Goal: Use online tool/utility: Use online tool/utility

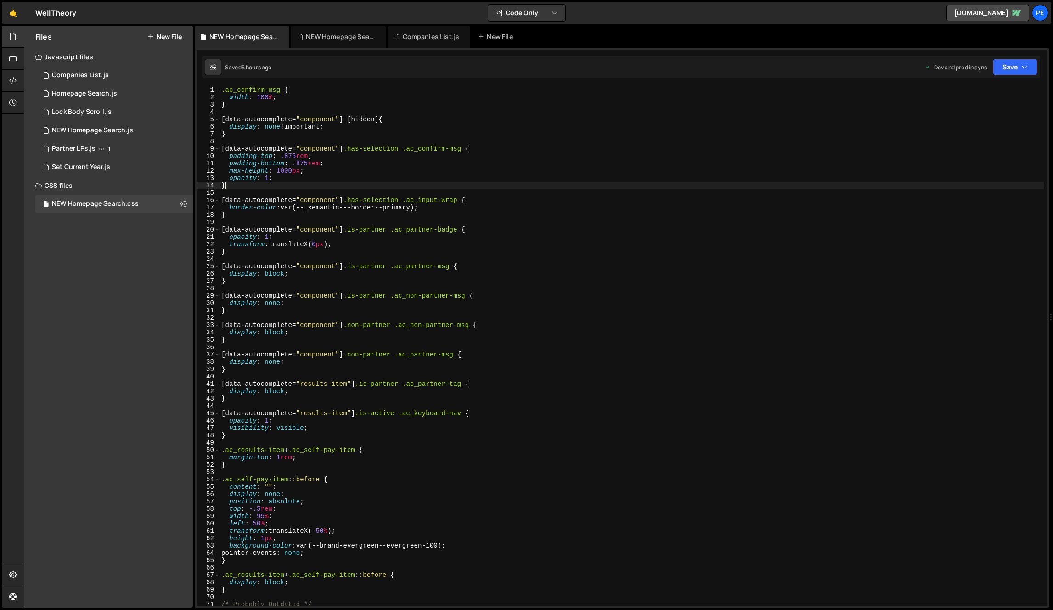
click at [345, 182] on div ".ac_confirm-msg { width : 100 % ; } [ data-autocomplete = " component " ] [ hid…" at bounding box center [631, 353] width 824 height 534
type textarea "padding-top: .875rem;"
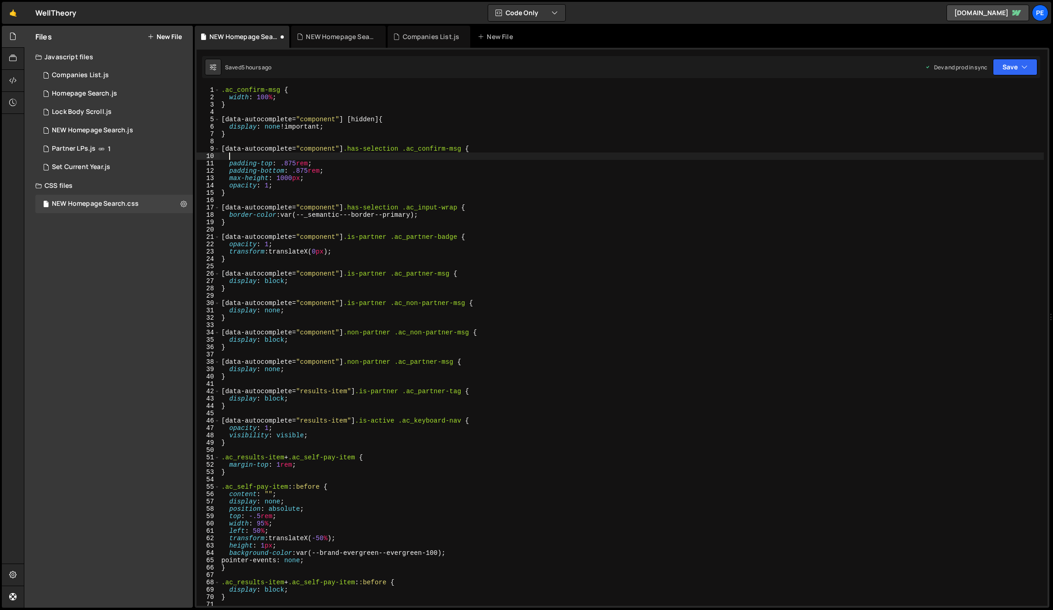
paste textarea "margin-top: 1.5rem;"
click at [290, 146] on div ".ac_confirm-msg { width : 100 % ; } [ data-autocomplete = " component " ] [ hid…" at bounding box center [631, 353] width 824 height 534
click at [269, 193] on div ".ac_confirm-msg { width : 100 % ; } [ data-autocomplete = " component " ] [ hid…" at bounding box center [631, 353] width 824 height 534
type textarea "}"
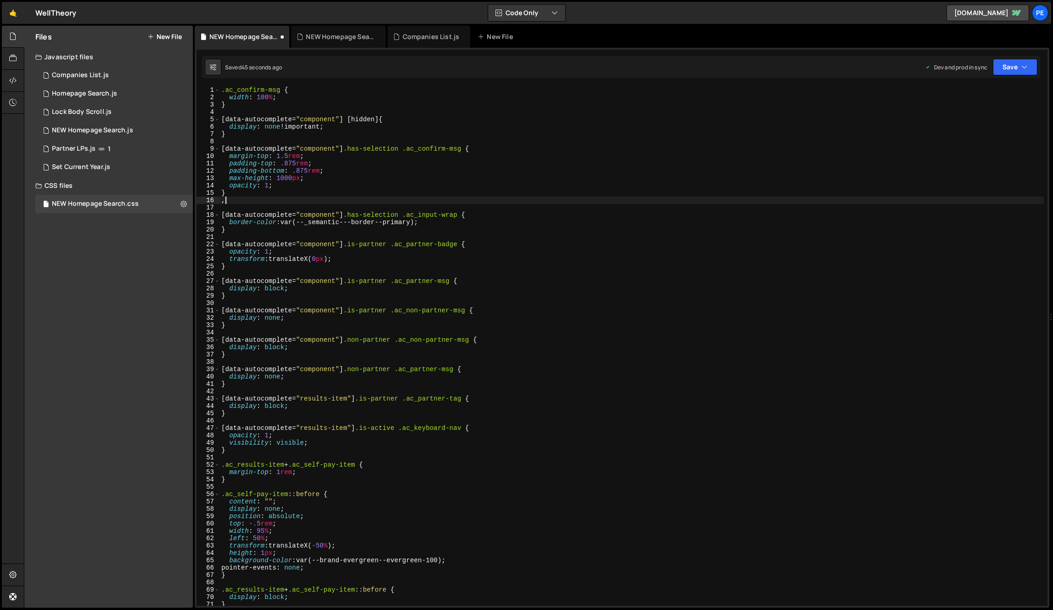
paste textarea "ac-modal_content-wrap"
type textarea ",ac-modal_content-wrap"
paste textarea "ac-modal_content-wrap"
paste textarea "[data-autocomplete="component"].has-selection .ac_confirm-msg {"
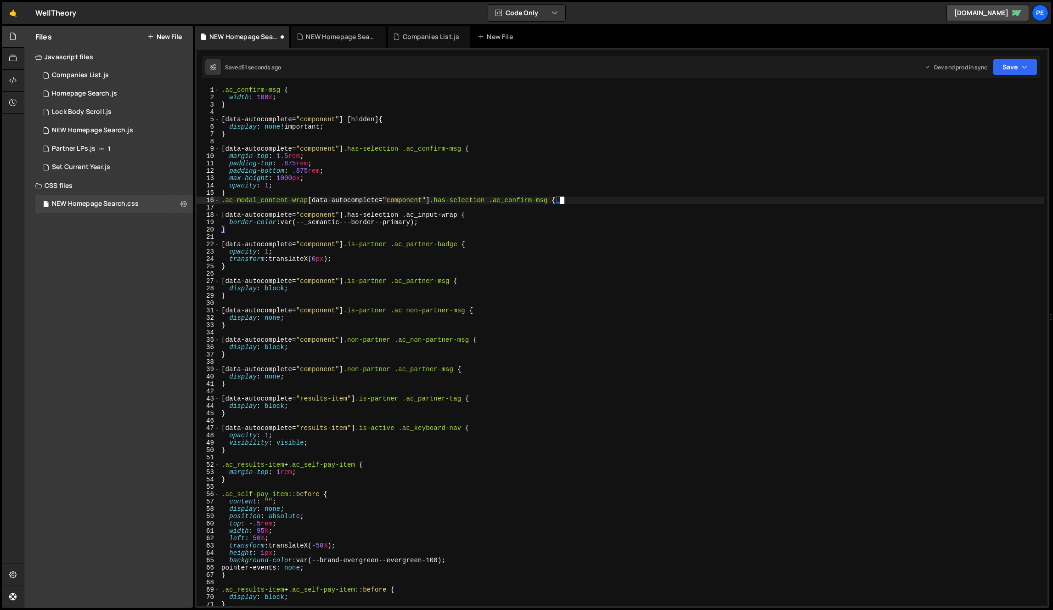
scroll to position [0, 23]
type textarea ".ac-modal_content-wrap [data-autocomplete="component"].has-selection .ac_confir…"
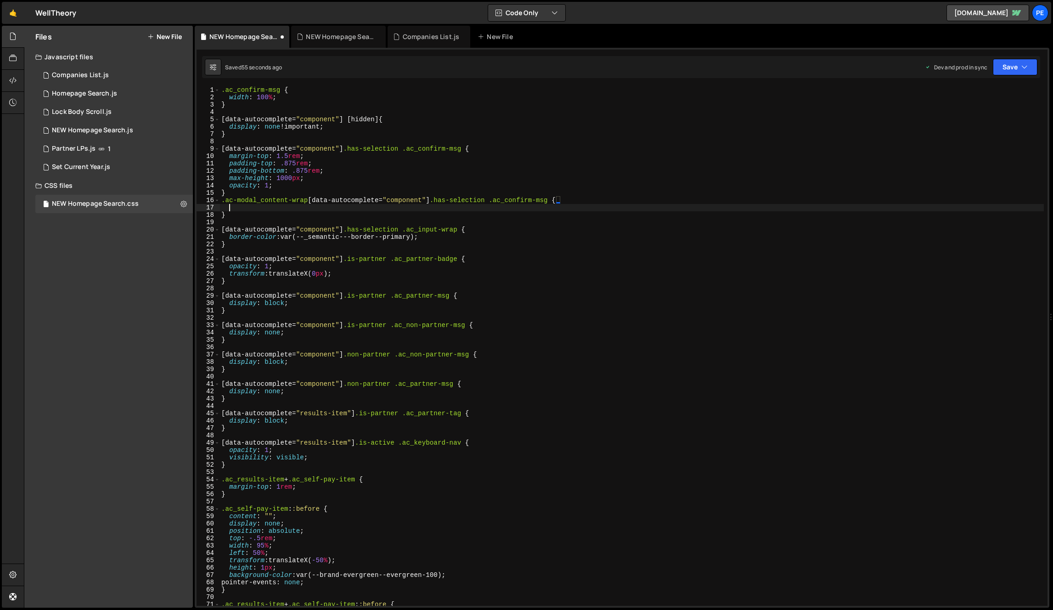
scroll to position [0, 0]
type textarea ".ac-modal_content-wrap [data-autocomplete="component"].has-selection .ac_confir…"
type textarea "margin-top: 1.5rem;"
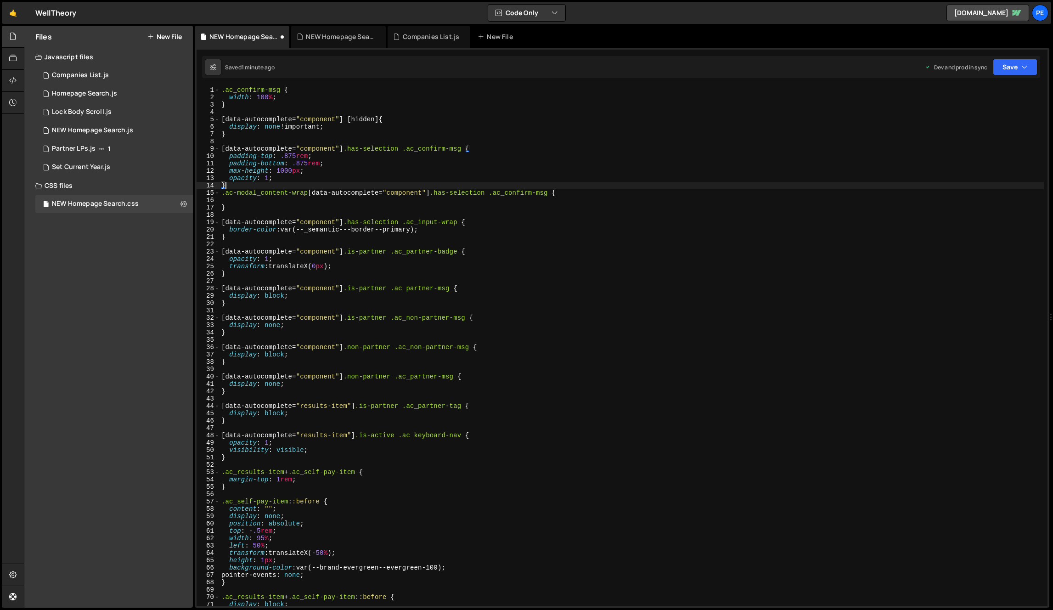
type textarea ".ac-modal_content-wrap [data-autocomplete="component"].has-selection .ac_confir…"
paste textarea "margin-top: 1.5rem;"
click at [345, 225] on div ".ac_confirm-msg { width : 100 % ; } [ data-autocomplete = " component " ] [ hid…" at bounding box center [631, 353] width 824 height 534
click at [345, 202] on div ".ac_confirm-msg { width : 100 % ; } [ data-autocomplete = " component " ] [ hid…" at bounding box center [631, 353] width 824 height 534
type textarea "margin-top: 1.5rem;"
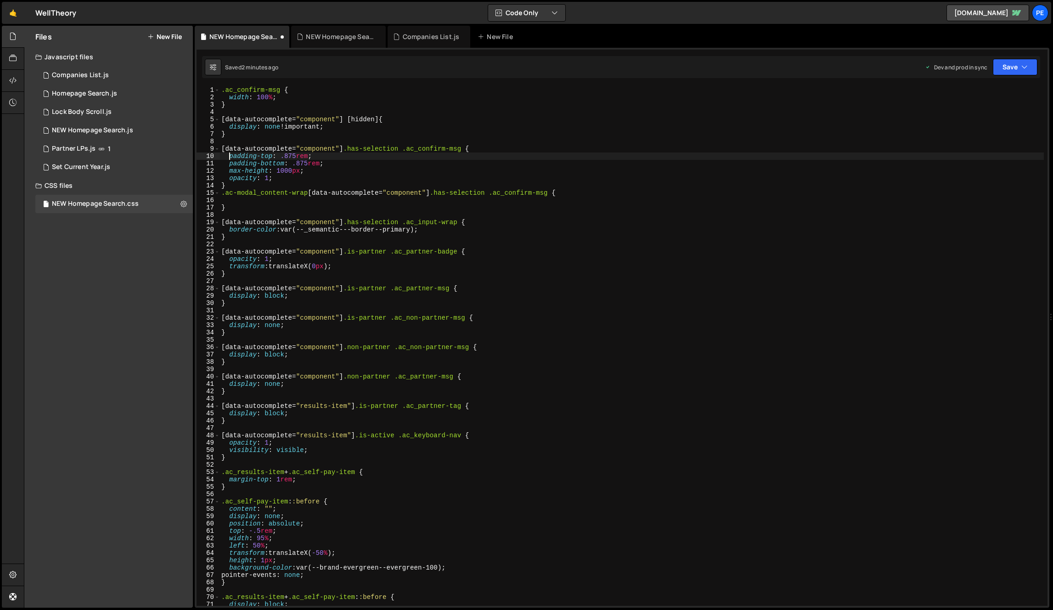
type textarea "padding-top: .875rem;"
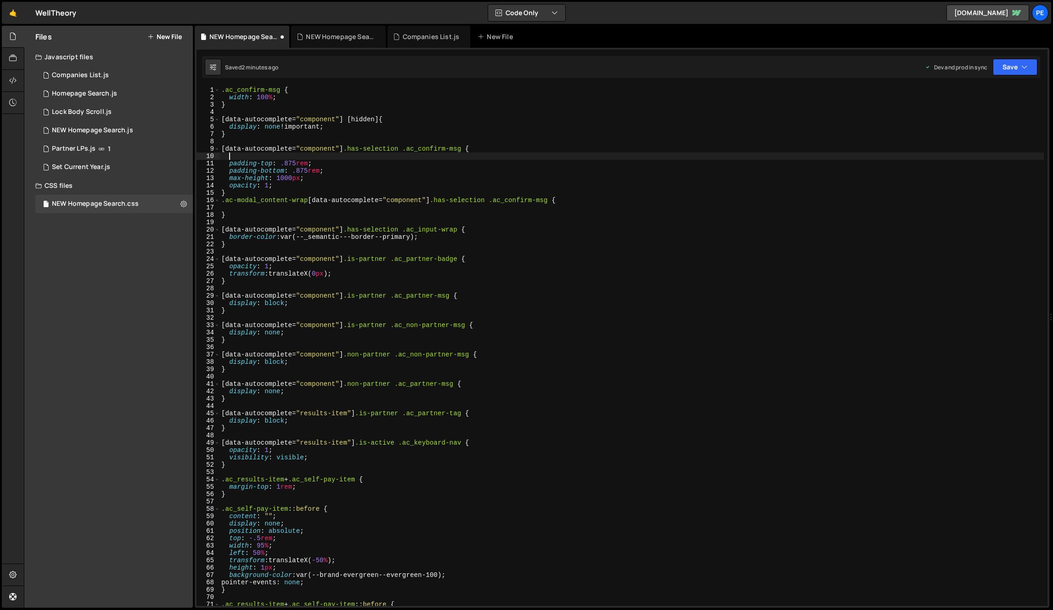
paste textarea "margin-top: 1.5rem;"
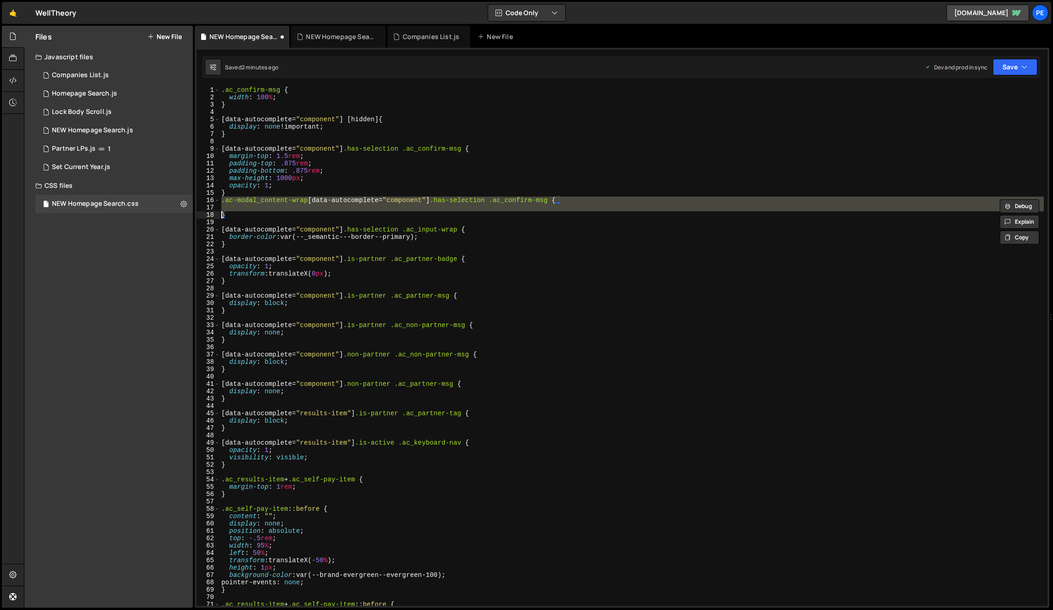
type textarea "}"
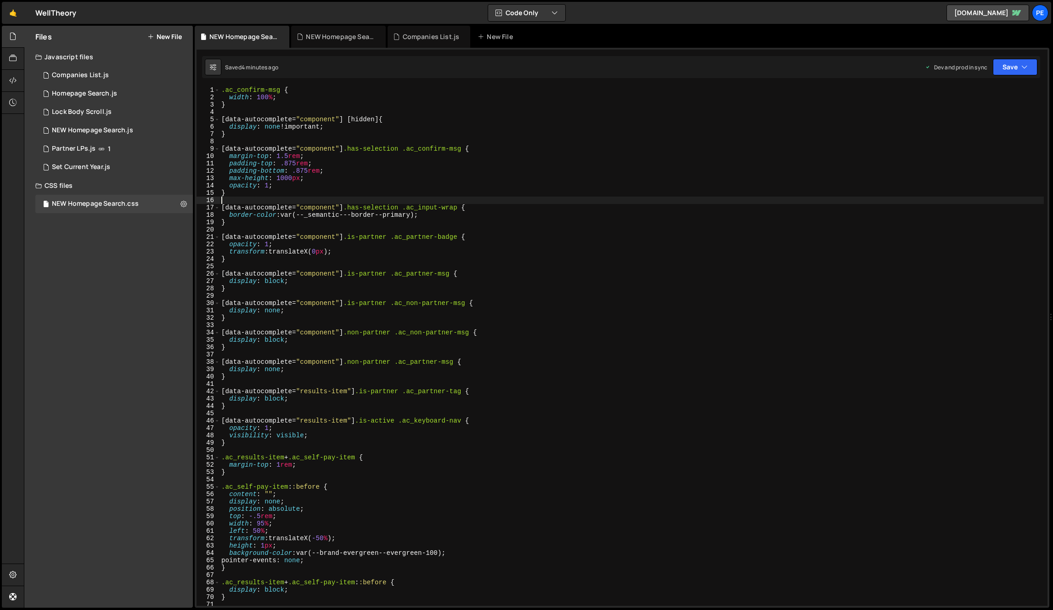
click at [499, 317] on div ".ac_confirm-msg { width : 100 % ; } [ data-autocomplete = " component " ] [ hid…" at bounding box center [631, 353] width 824 height 534
click at [329, 148] on div ".ac_confirm-msg { width : 100 % ; } [ data-autocomplete = " component " ] [ hid…" at bounding box center [631, 353] width 824 height 534
click at [313, 147] on div ".ac_confirm-msg { width : 100 % ; } [ data-autocomplete = " component " ] [ hid…" at bounding box center [631, 353] width 824 height 534
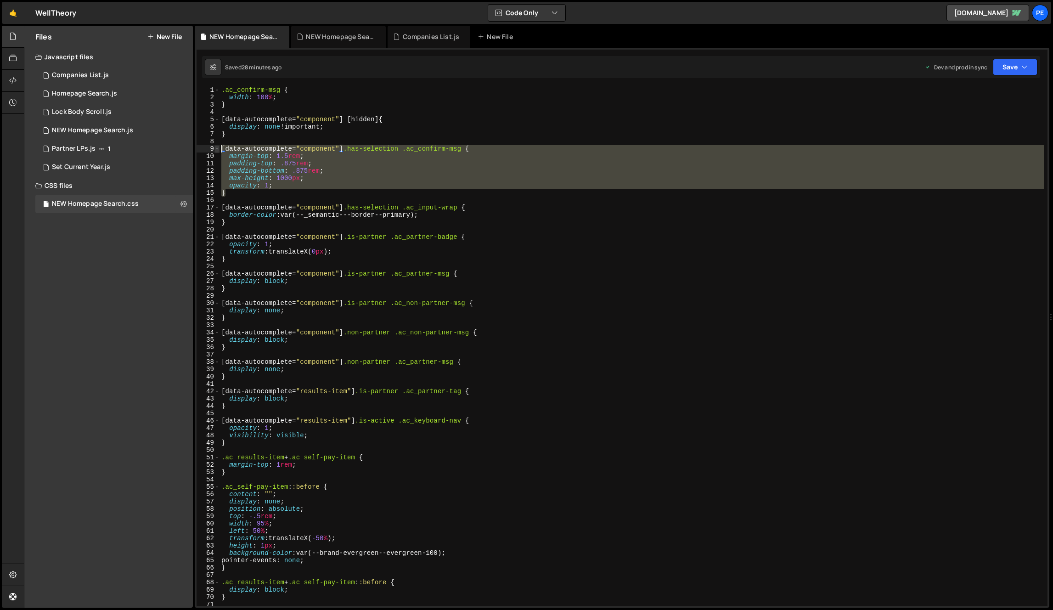
drag, startPoint x: 252, startPoint y: 191, endPoint x: 214, endPoint y: 148, distance: 57.0
click at [214, 148] on div "[data-autocomplete="component"].has-selection .ac_confirm-msg { 1 2 3 4 5 6 7 8…" at bounding box center [622, 345] width 851 height 519
click at [322, 132] on div ".ac_confirm-msg { width : 100 % ; } [ data-autocomplete = " component " ] [ hid…" at bounding box center [631, 353] width 824 height 534
type textarea "}"
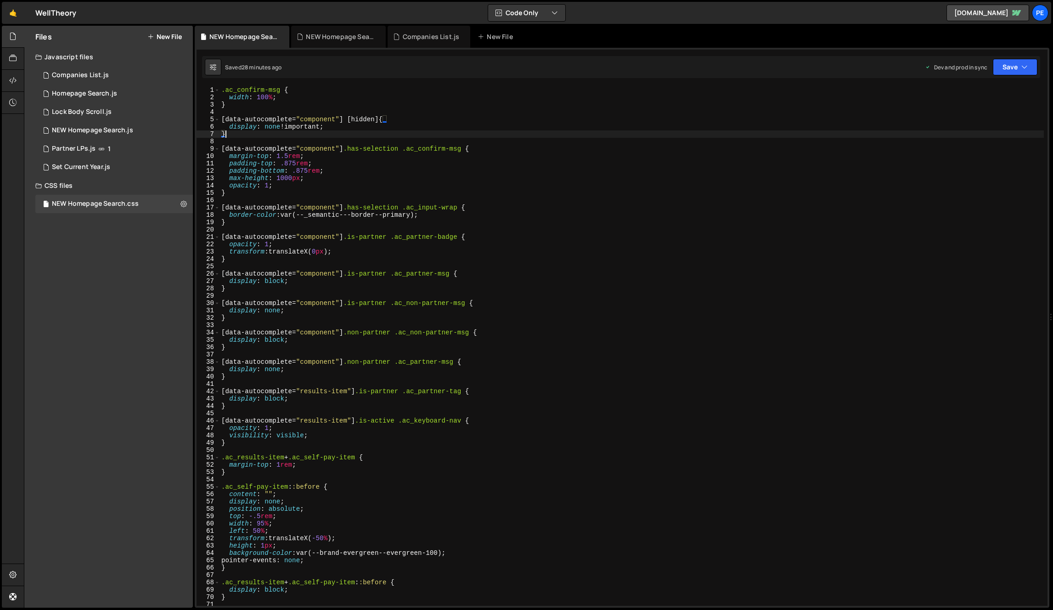
click at [247, 111] on div ".ac_confirm-msg { width : 100 % ; } [ data-autocomplete = " component " ] [ hid…" at bounding box center [631, 353] width 824 height 534
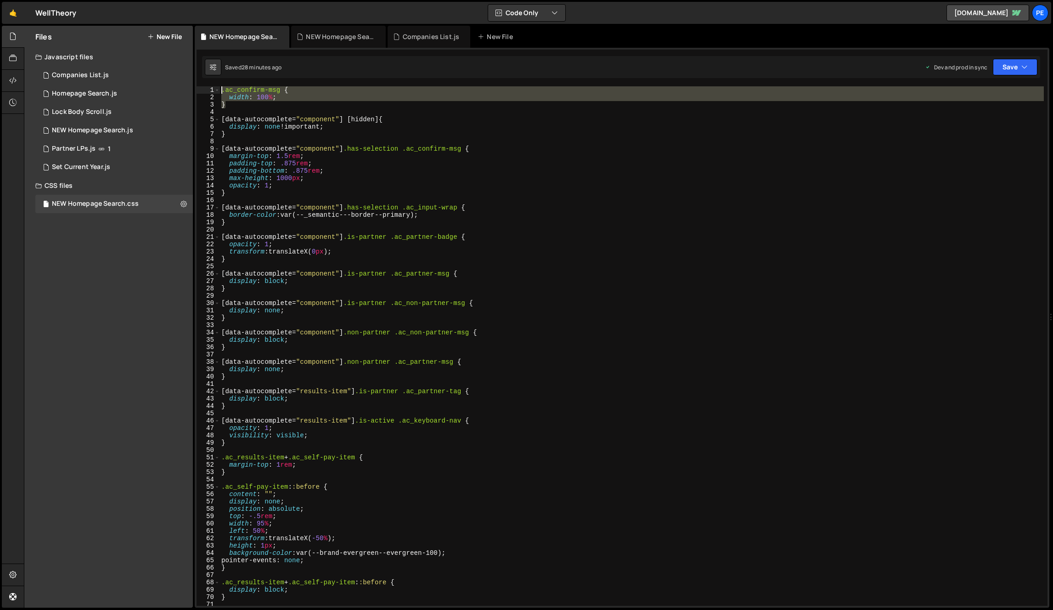
drag, startPoint x: 236, startPoint y: 106, endPoint x: 209, endPoint y: 86, distance: 33.5
click at [209, 86] on div "1 2 3 4 5 6 7 8 9 10 11 12 13 14 15 16 17 18 19 20 21 22 23 24 25 26 27 28 29 3…" at bounding box center [622, 345] width 851 height 519
type textarea ".ac_confirm-msg { width: 100%;"
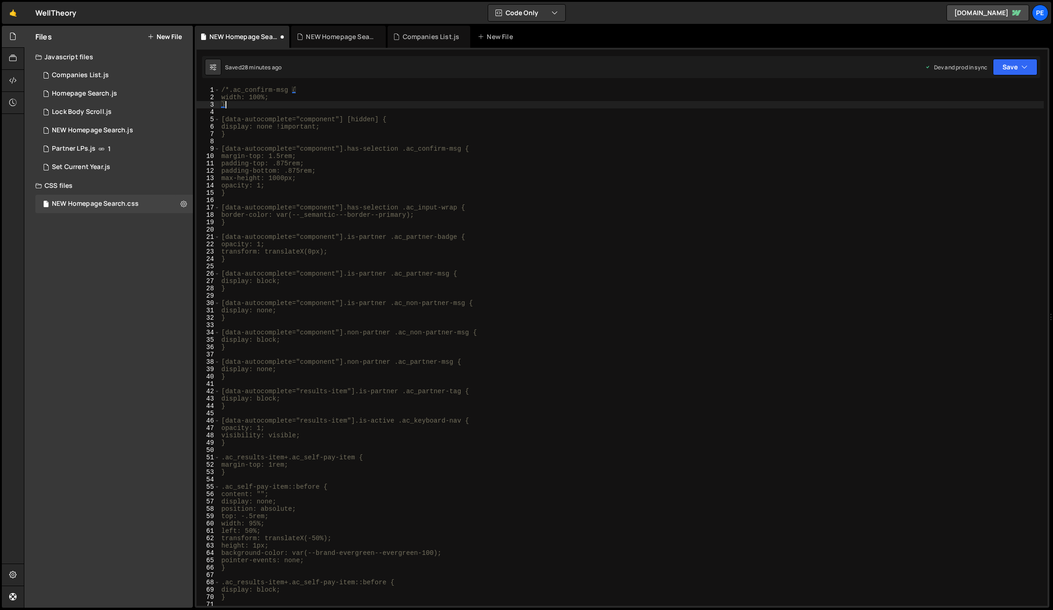
type textarea "}*/"
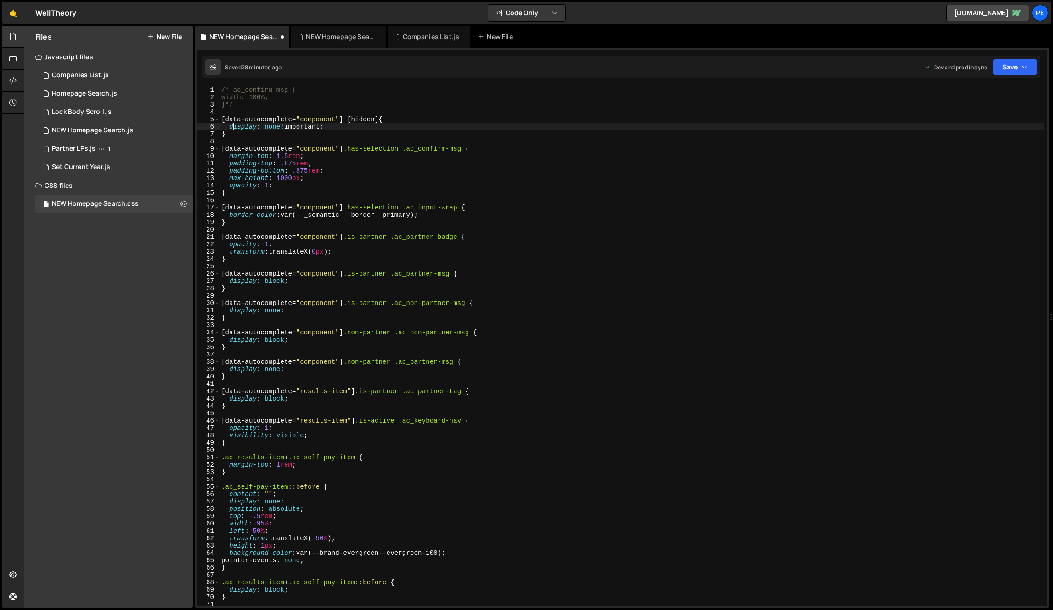
type textarea "}"
click at [332, 218] on div "/*.ac_confirm-msg { width: 100%; }*/ [ data-autocomplete = " component " ] [ hi…" at bounding box center [631, 353] width 824 height 534
type textarea "border-color: var(--_semantic---border--primary); }"
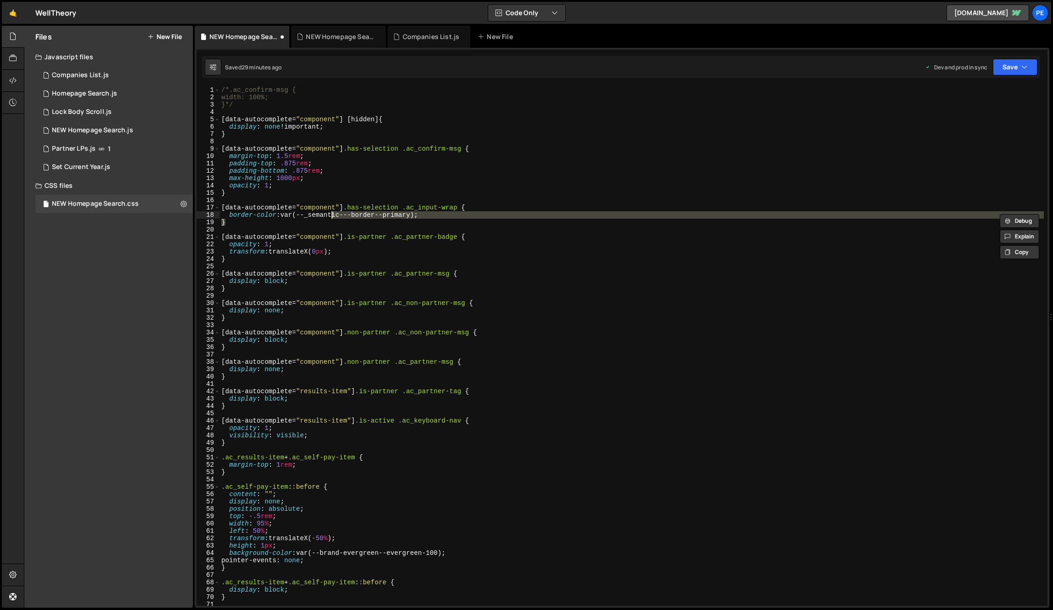
click at [241, 227] on div "/*.ac_confirm-msg { width: 100%; }*/ [ data-autocomplete = " component " ] [ hi…" at bounding box center [631, 353] width 824 height 534
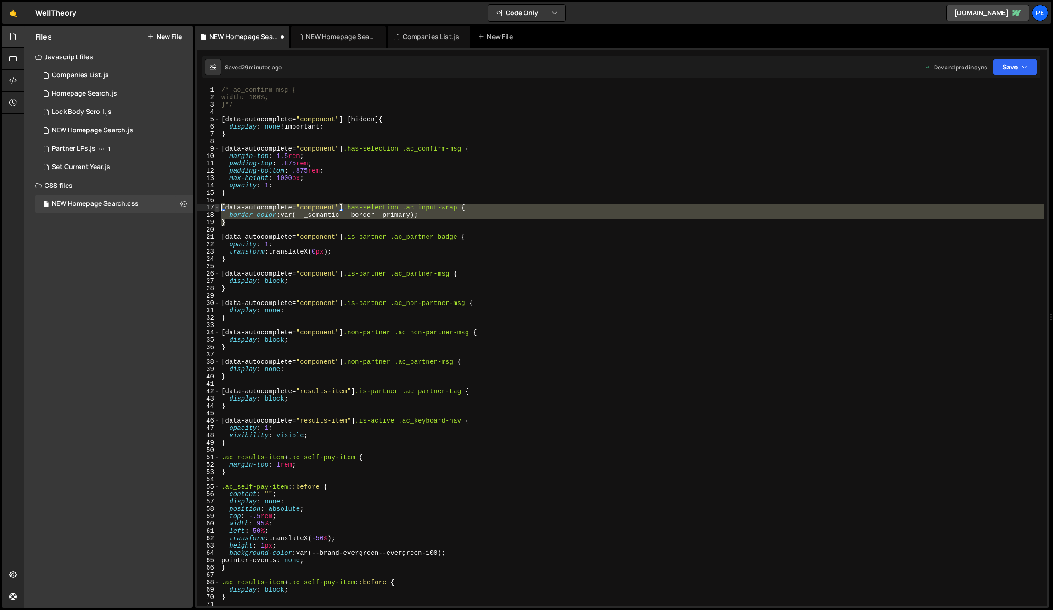
drag, startPoint x: 256, startPoint y: 220, endPoint x: 215, endPoint y: 204, distance: 44.5
click at [214, 204] on div "1 2 3 4 5 6 7 8 9 10 11 12 13 14 15 16 17 18 19 20 21 22 23 24 25 26 27 28 29 3…" at bounding box center [622, 345] width 851 height 519
drag, startPoint x: 438, startPoint y: 235, endPoint x: 432, endPoint y: 236, distance: 6.1
click at [437, 234] on div "/*.ac_confirm-msg { width: 100%; }*/ [ data-autocomplete = " component " ] [ hi…" at bounding box center [631, 353] width 824 height 534
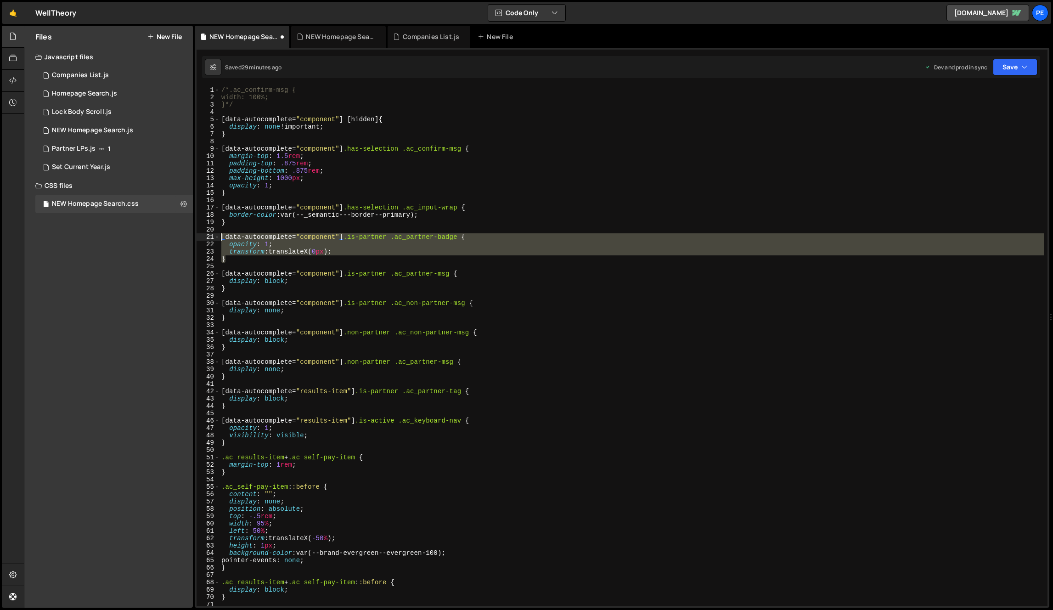
drag, startPoint x: 246, startPoint y: 259, endPoint x: 205, endPoint y: 235, distance: 47.6
click at [205, 235] on div "[data-autocomplete="component"].is-partner .ac_partner-badge { 1 2 3 4 5 6 7 8 …" at bounding box center [622, 345] width 851 height 519
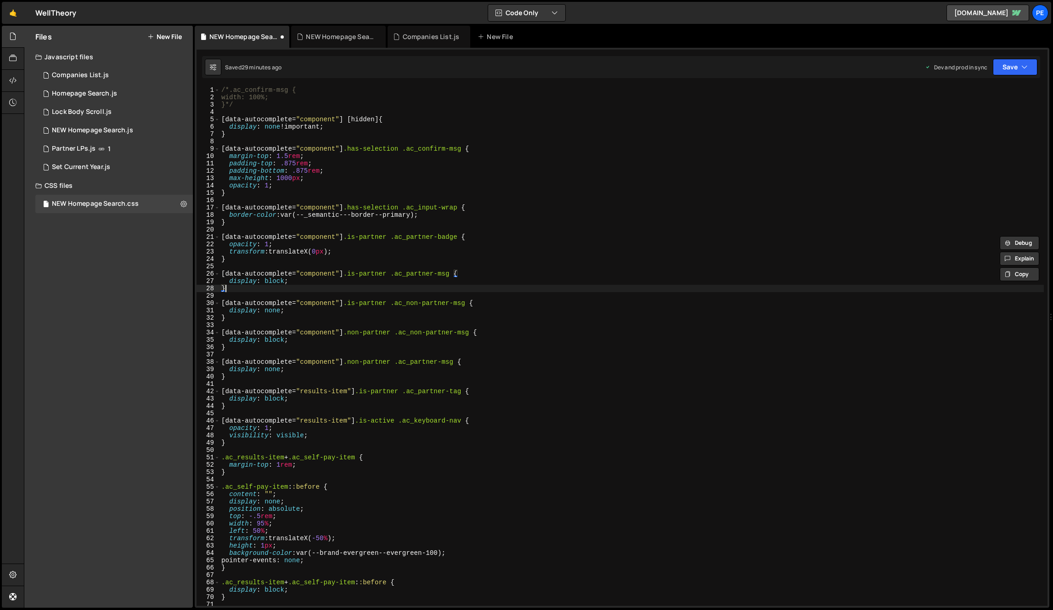
click at [308, 292] on div "/*.ac_confirm-msg { width: 100%; }*/ [ data-autocomplete = " component " ] [ hi…" at bounding box center [631, 353] width 824 height 534
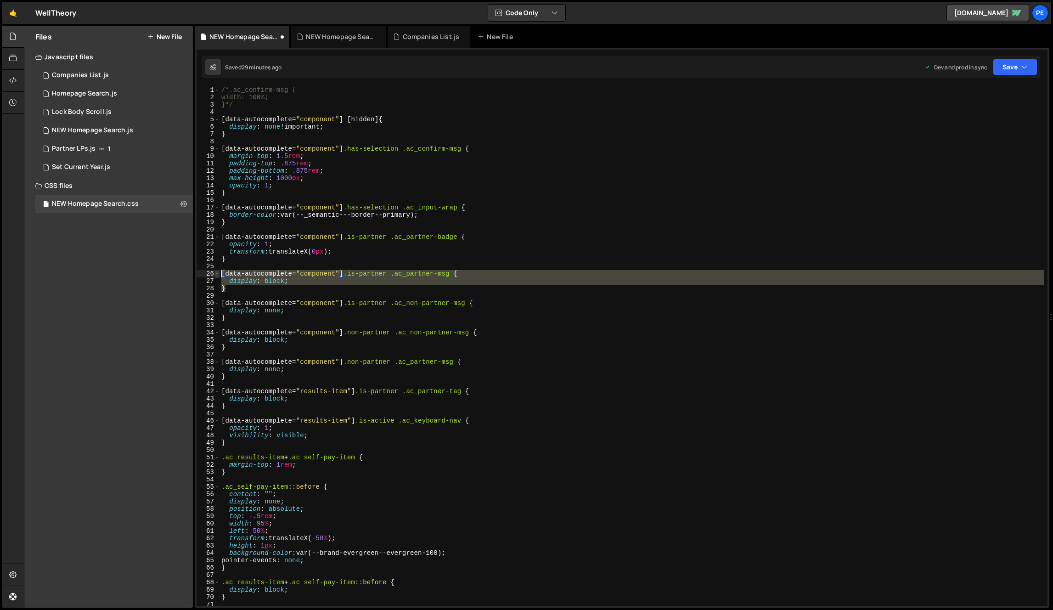
drag, startPoint x: 230, startPoint y: 289, endPoint x: 217, endPoint y: 272, distance: 21.9
click at [217, 272] on div "} 1 2 3 4 5 6 7 8 9 10 11 12 13 14 15 16 17 18 19 20 21 22 23 24 25 26 27 28 29…" at bounding box center [622, 345] width 851 height 519
type textarea "[data-autocomplete="component"].is-partner .ac_partner-msg { display: block;"
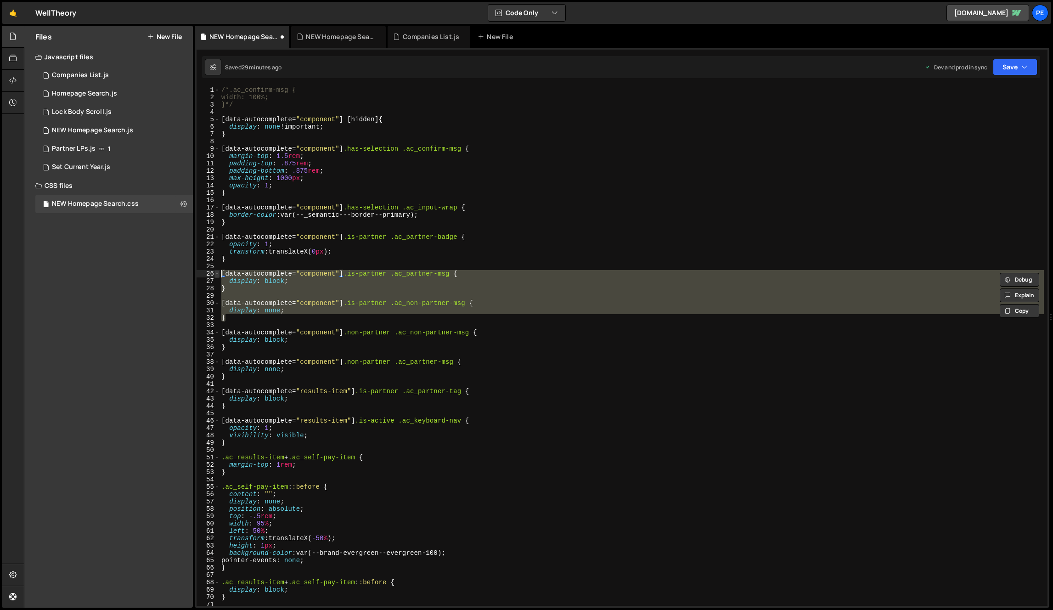
drag, startPoint x: 237, startPoint y: 316, endPoint x: 214, endPoint y: 274, distance: 48.5
click at [214, 274] on div "[data-autocomplete="component"].is-partner .ac_partner-msg { display: block; 1 …" at bounding box center [622, 345] width 851 height 519
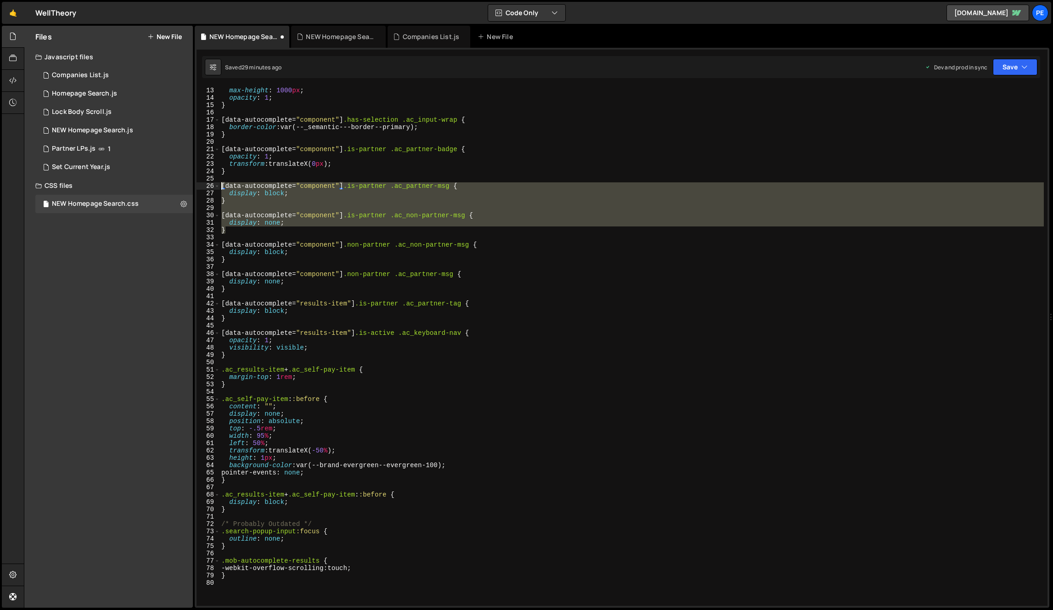
scroll to position [254, 0]
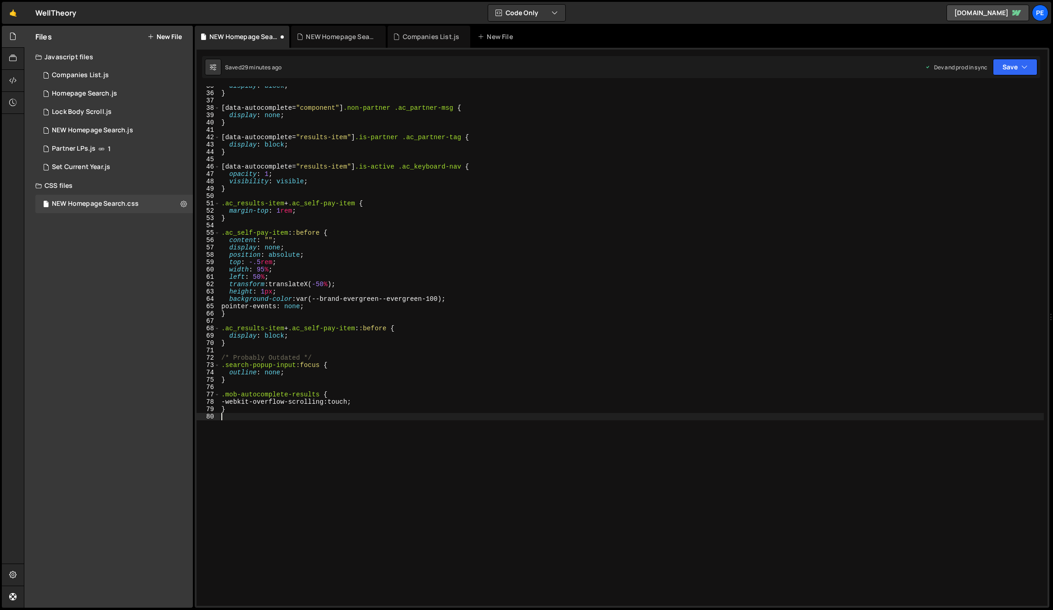
click at [253, 459] on div "display : block ; } [ data-autocomplete = " component " ] .non-partner .ac_part…" at bounding box center [631, 349] width 824 height 534
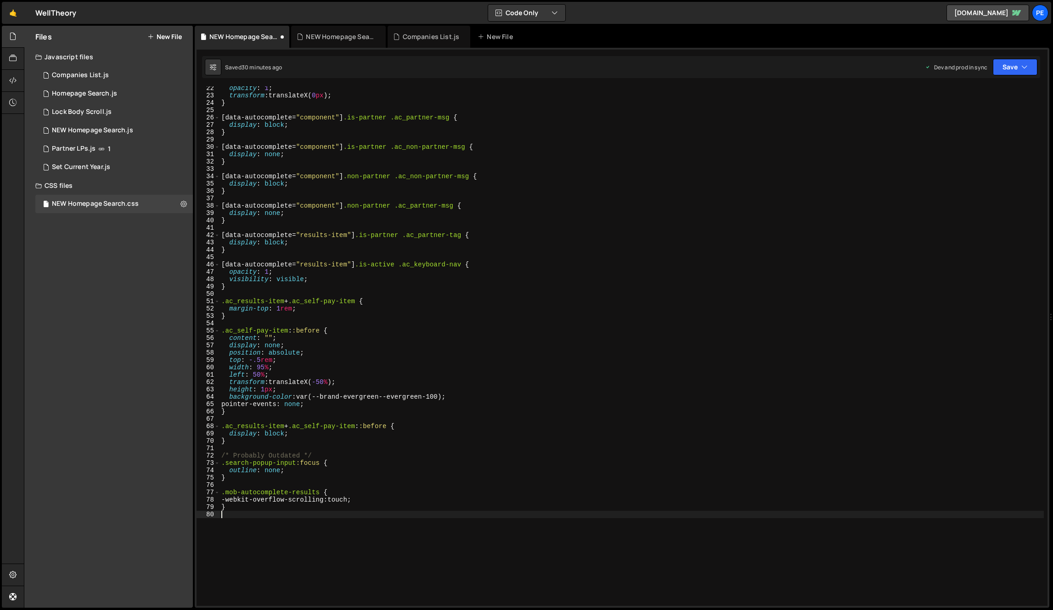
type textarea "}"
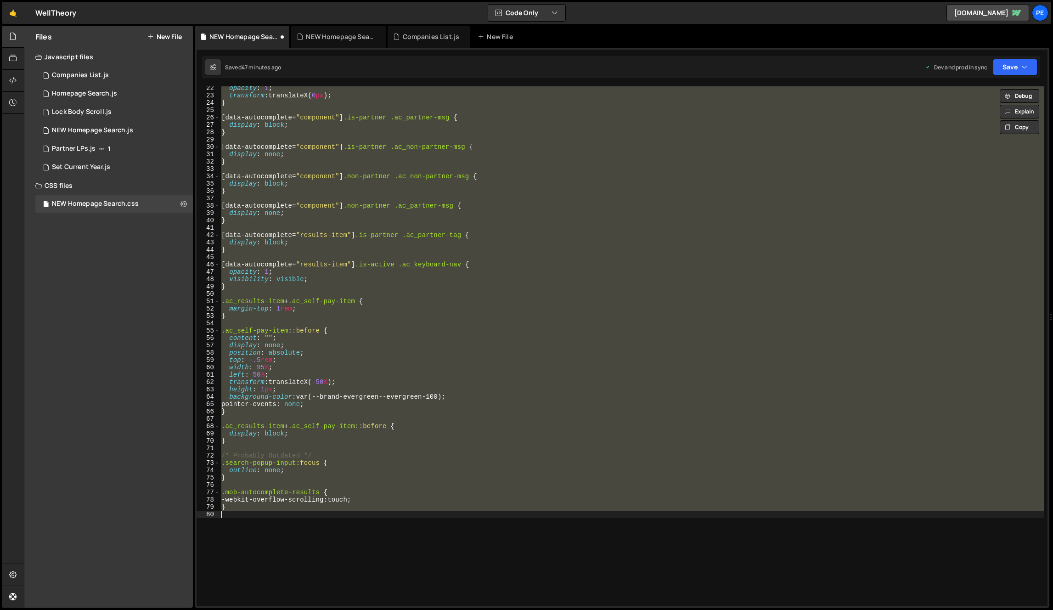
click at [411, 228] on div "opacity : 1 ; transform : translateX( 0 px ) ; } [ data-autocomplete = " compon…" at bounding box center [631, 345] width 824 height 519
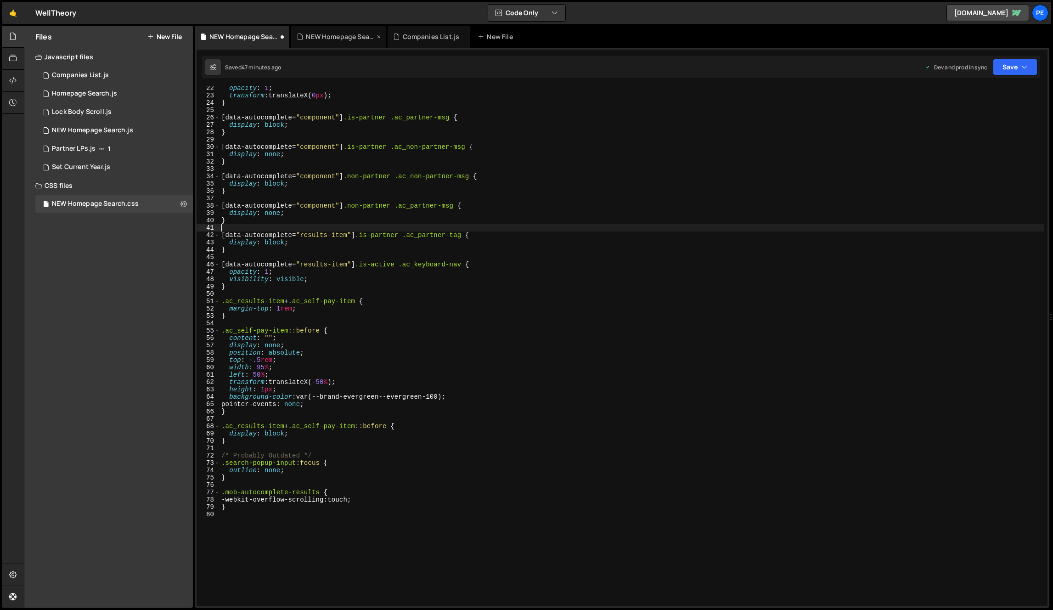
click at [352, 39] on div "NEW Homepage Search.js" at bounding box center [340, 36] width 69 height 9
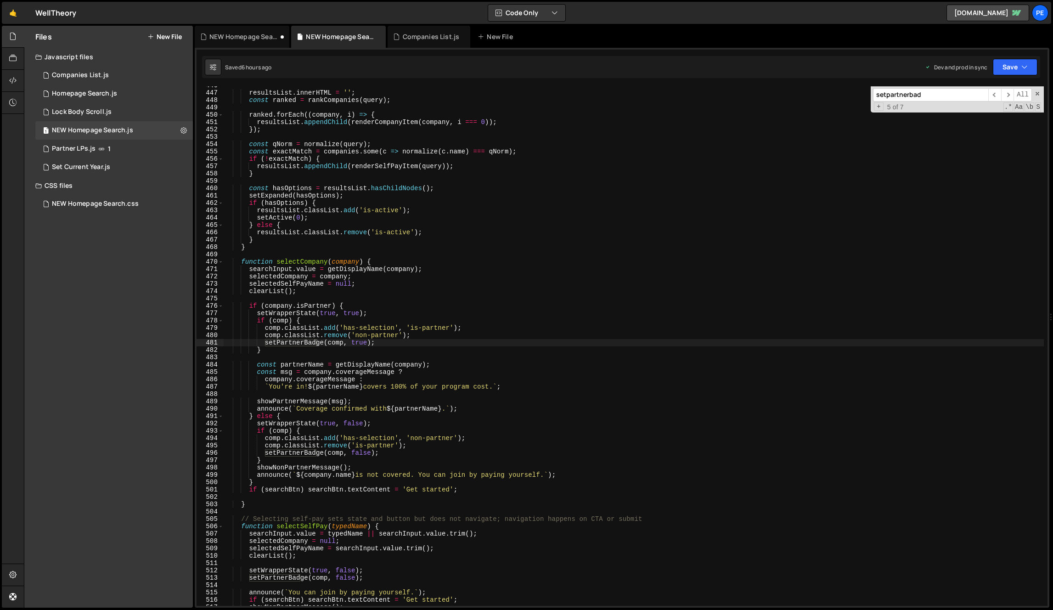
click at [397, 223] on div "resultsList . innerHTML = '' ; const ranked = rankCompanies ( query ) ; ranked …" at bounding box center [634, 349] width 820 height 534
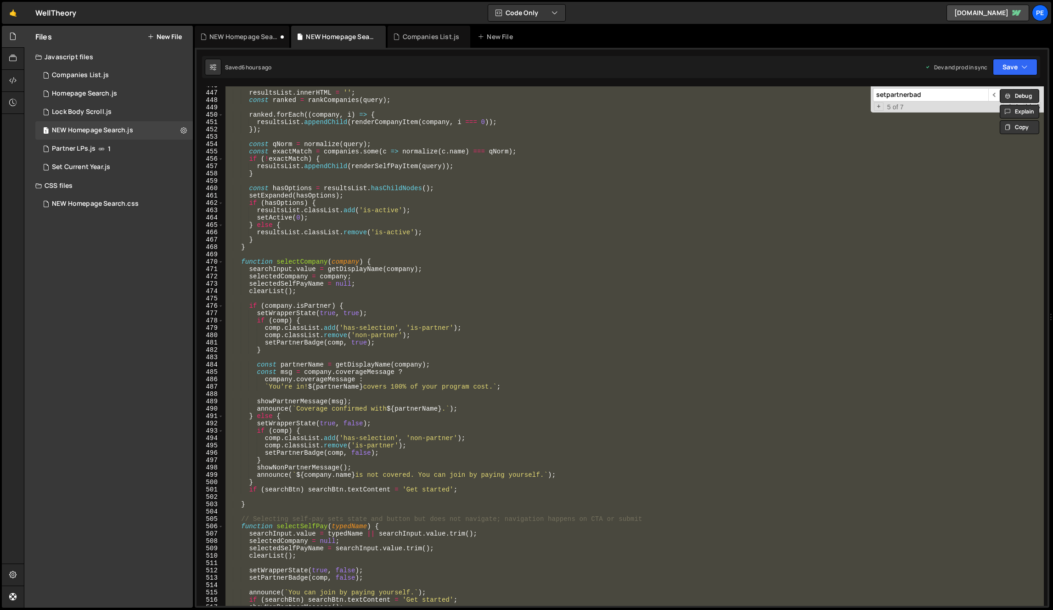
click at [356, 364] on div "resultsList . innerHTML = '' ; const ranked = rankCompanies ( query ) ; ranked …" at bounding box center [634, 345] width 820 height 519
type textarea "const partnerName = getDisplayName(company);"
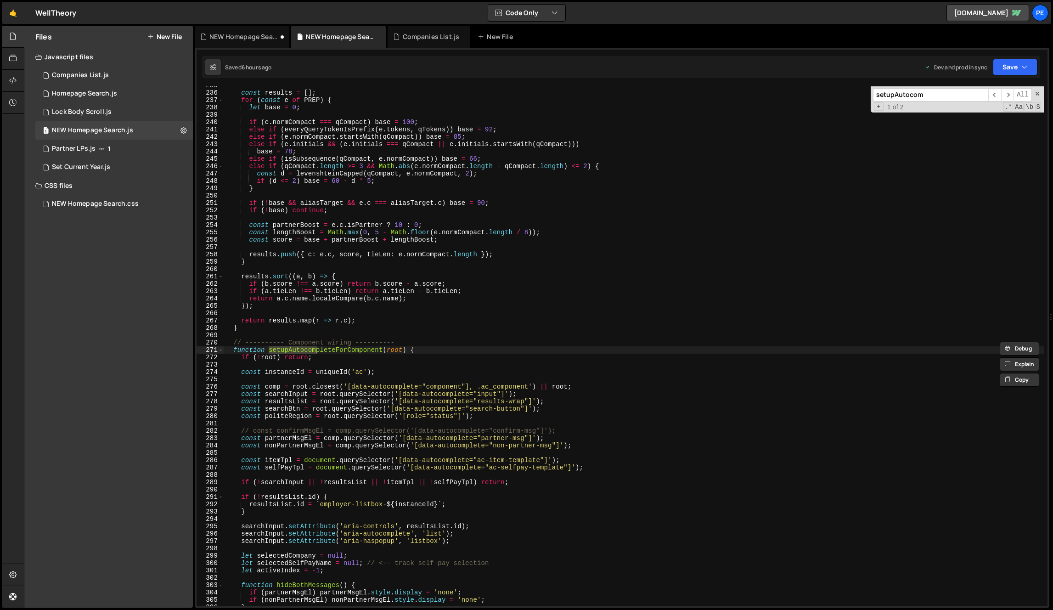
scroll to position [1724, 0]
type input "setupAutocom"
type textarea "const instanceId = uniqueId('ac');"
click at [472, 370] on div "const results = [ ] ; for ( const e of PREP ) { let base = 0 ; if ( e . normCom…" at bounding box center [634, 349] width 820 height 534
click at [657, 472] on div "const results = [ ] ; for ( const e of PREP ) { let base = 0 ; if ( e . normCom…" at bounding box center [634, 349] width 820 height 534
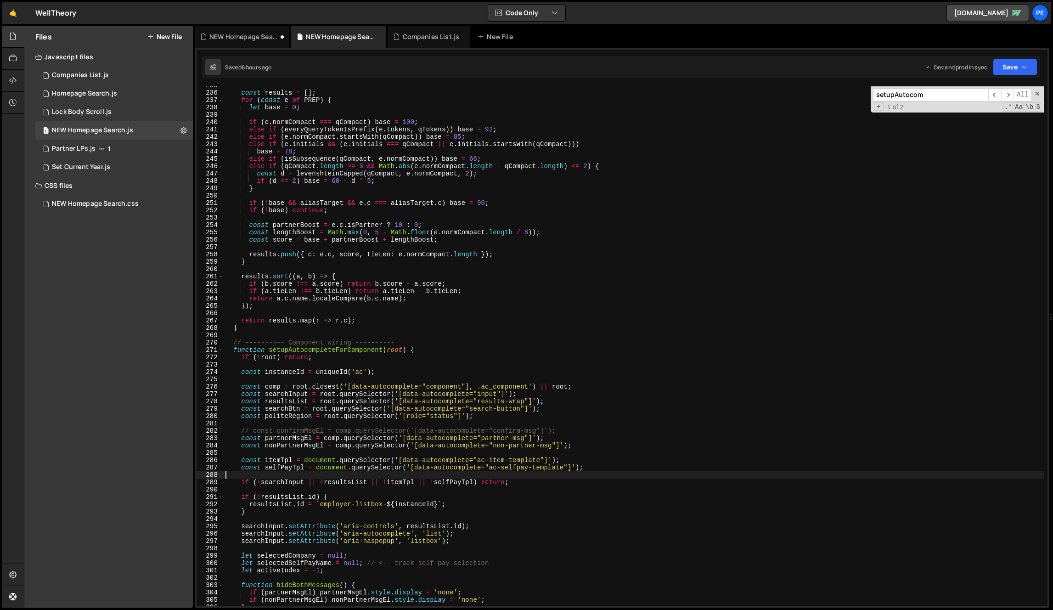
type textarea "const selfPayTpl = document.querySelector('[data-autocomplete="ac-selfpay-templ…"
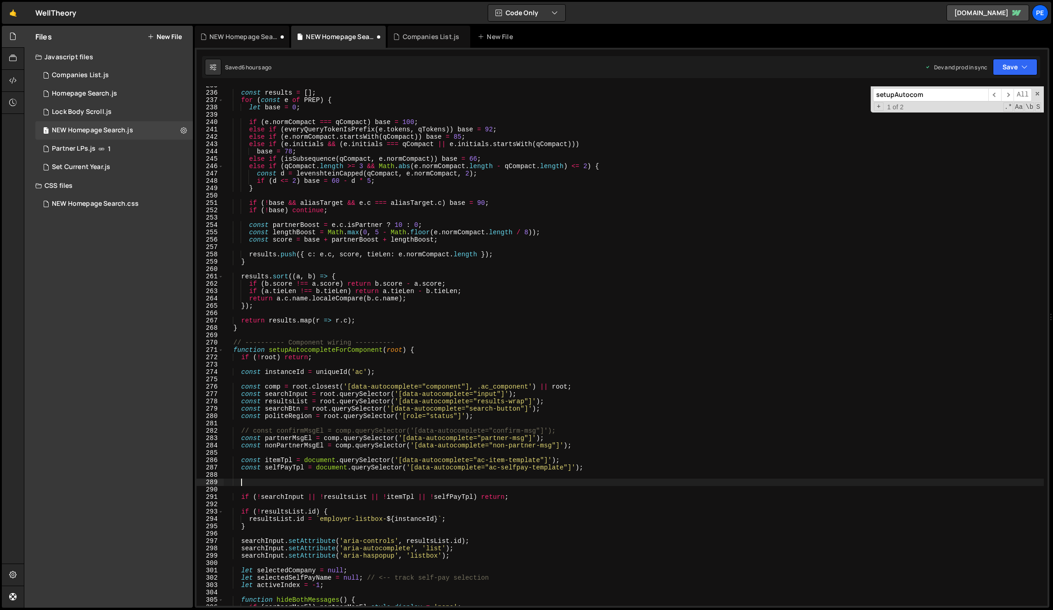
paste textarea
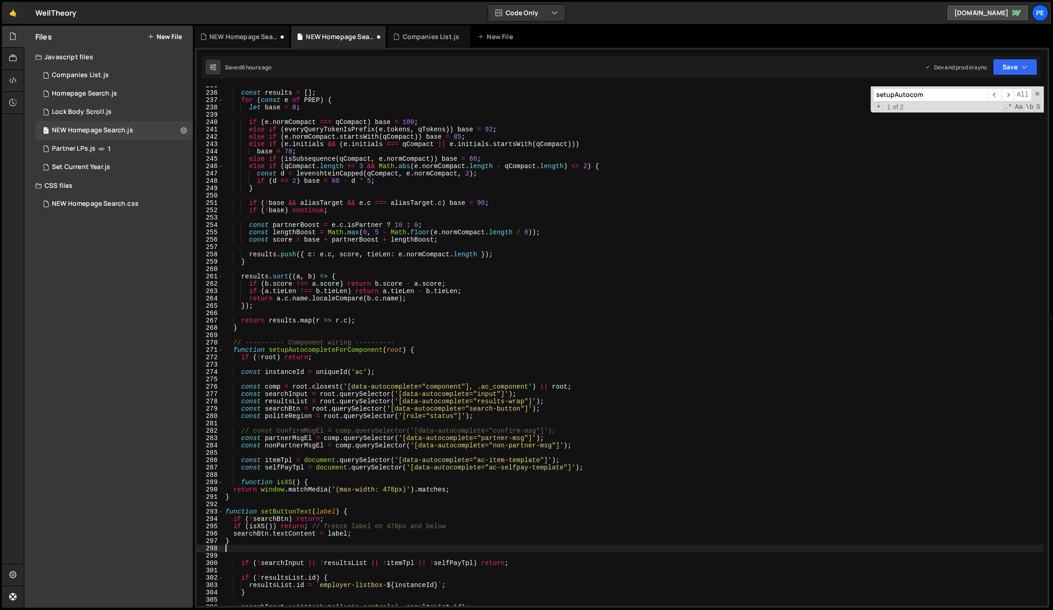
scroll to position [0, 0]
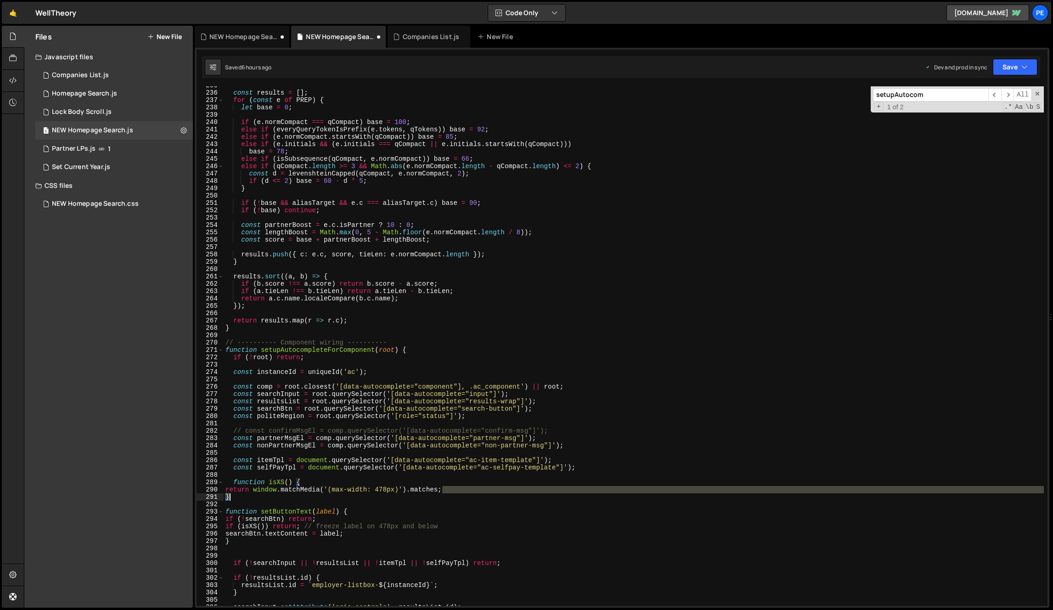
click at [651, 493] on div "const results = [ ] ; for ( const e of PREP ) { let base = 0 ; if ( e . normCom…" at bounding box center [634, 349] width 820 height 534
type textarea "document.querySelectorAll('[data-autocomplete="component"]').forEach( setupAuto…"
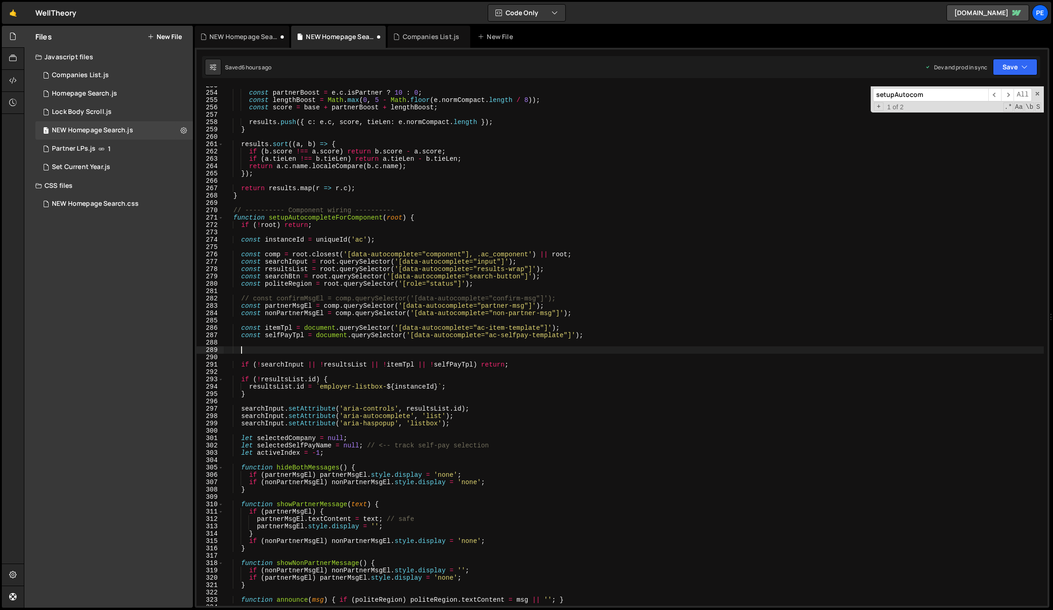
scroll to position [1856, 0]
paste textarea
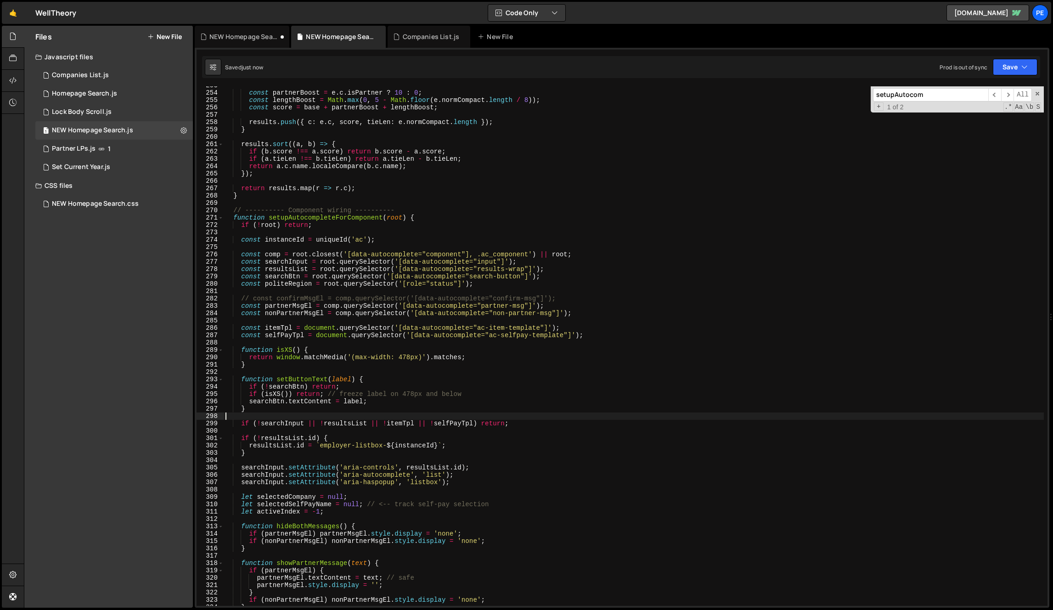
click at [489, 386] on div "const partnerBoost = e . c . isPartner ? 10 : 0 ; const lengthBoost = Math . ma…" at bounding box center [634, 349] width 820 height 534
type textarea "if (!searchBtn) return;"
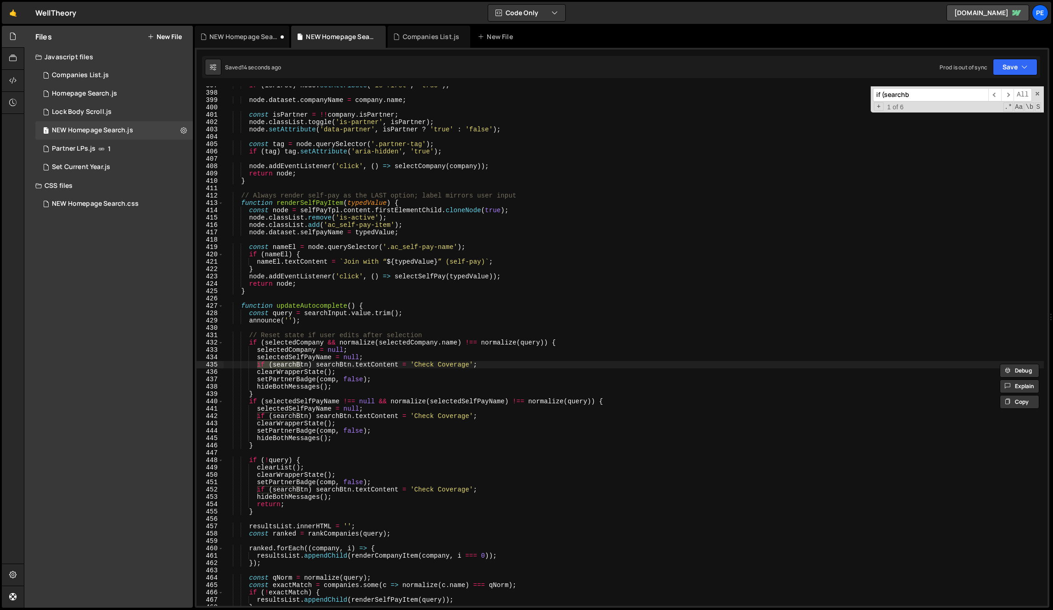
type input "if (searchb"
click at [383, 367] on div "if ( isFirst ) node . setAttribute ( 'is-first' , 'true' ) ; node . dataset . c…" at bounding box center [634, 349] width 820 height 534
paste textarea
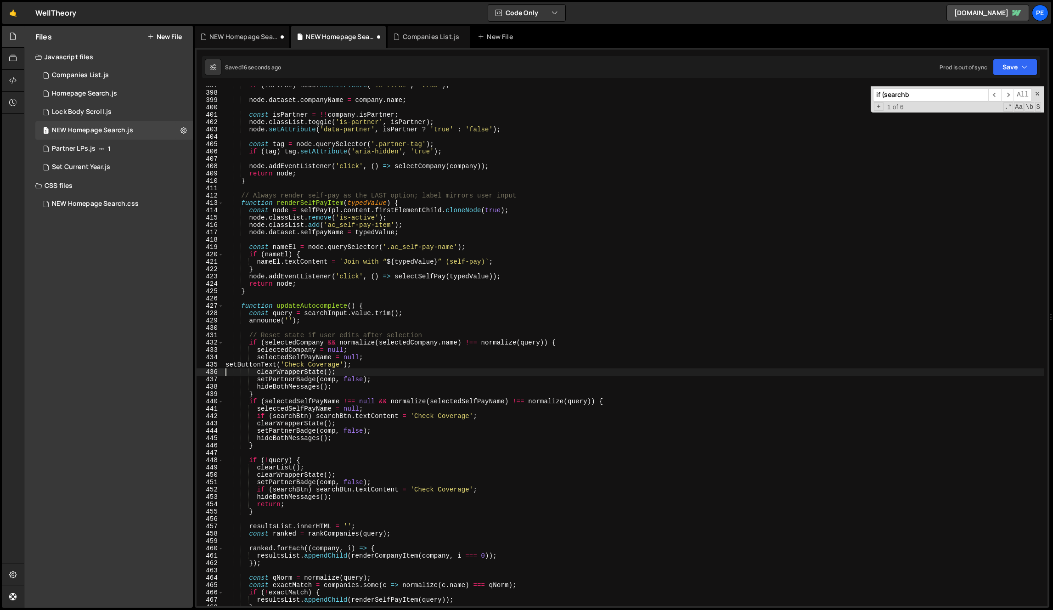
click at [412, 416] on div "if ( isFirst ) node . setAttribute ( 'is-first' , 'true' ) ; node . dataset . c…" at bounding box center [634, 349] width 820 height 534
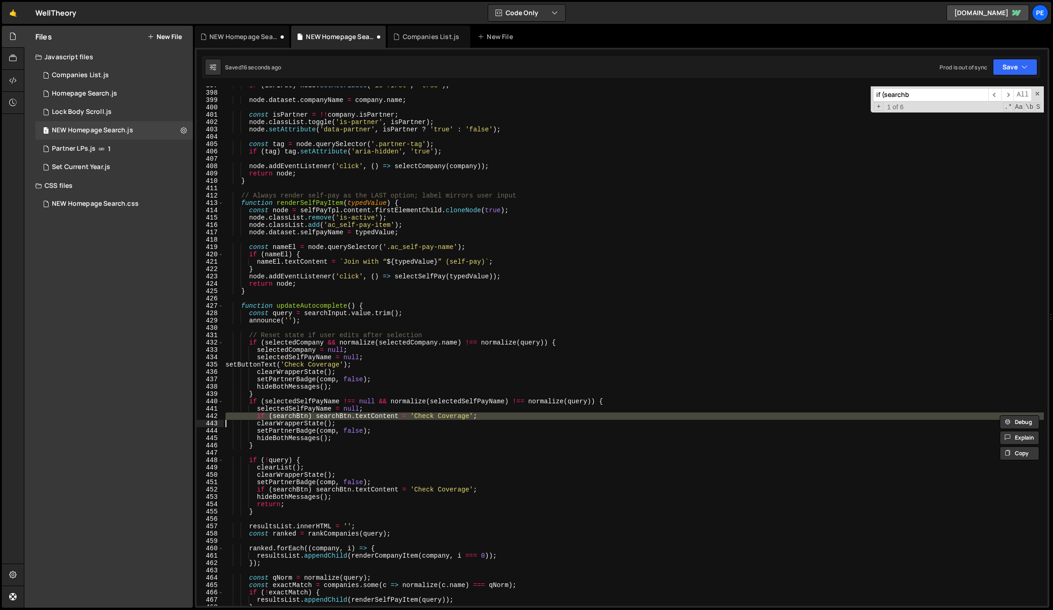
paste textarea
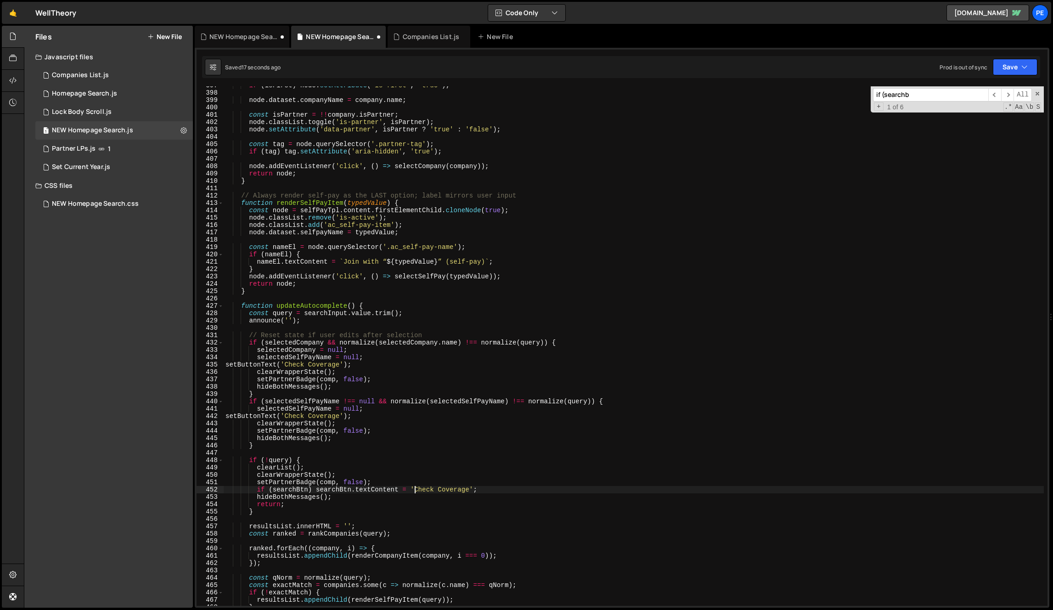
click at [414, 487] on div "if ( isFirst ) node . setAttribute ( 'is-first' , 'true' ) ; node . dataset . c…" at bounding box center [634, 349] width 820 height 534
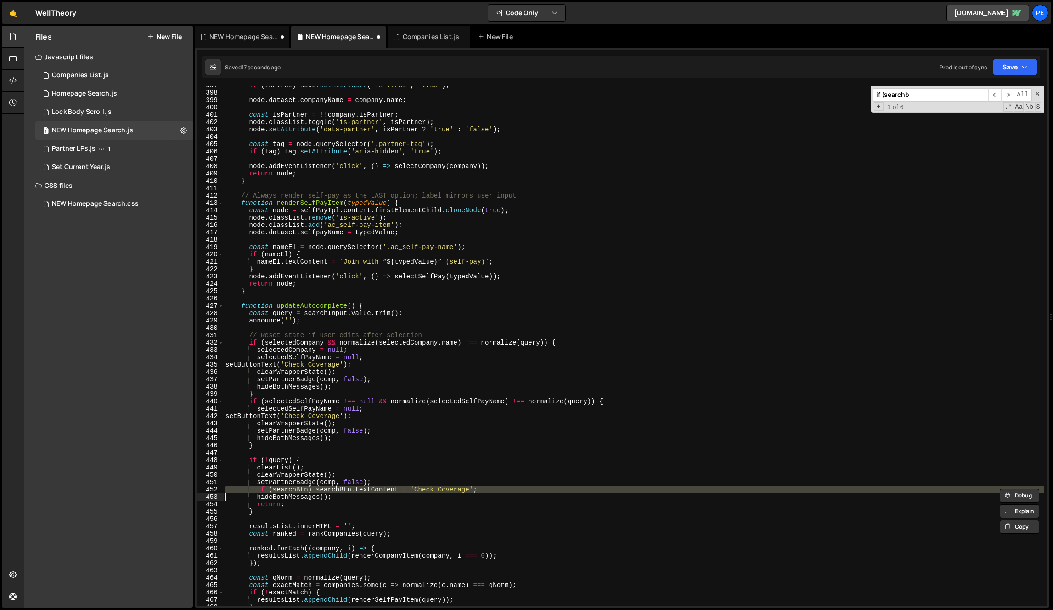
paste textarea
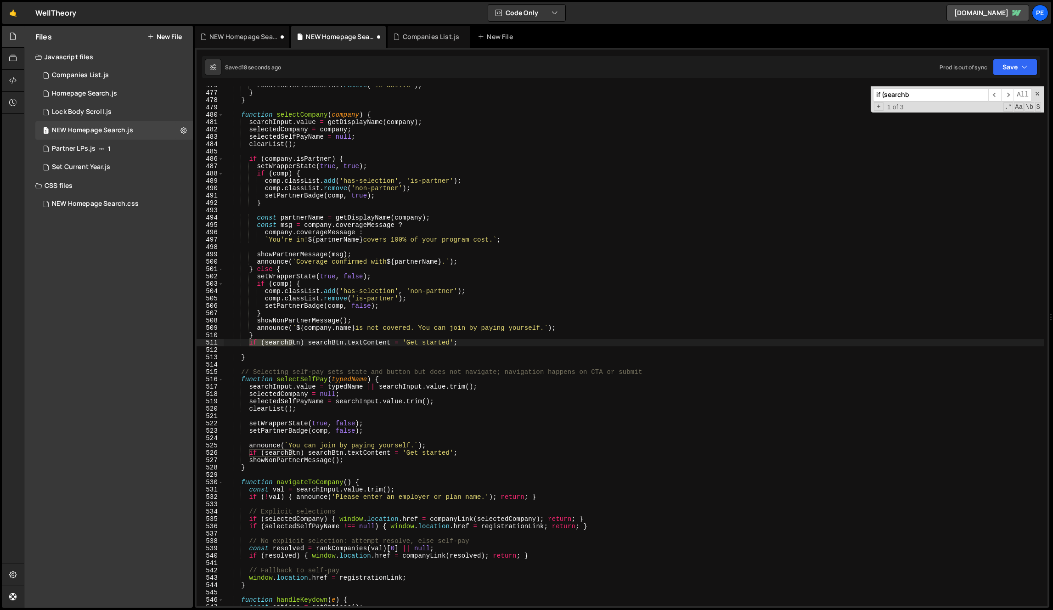
scroll to position [3494, 0]
click at [355, 342] on div "resultsList . classList . remove ( 'is-active' ) ; } } function selectCompany (…" at bounding box center [634, 349] width 820 height 534
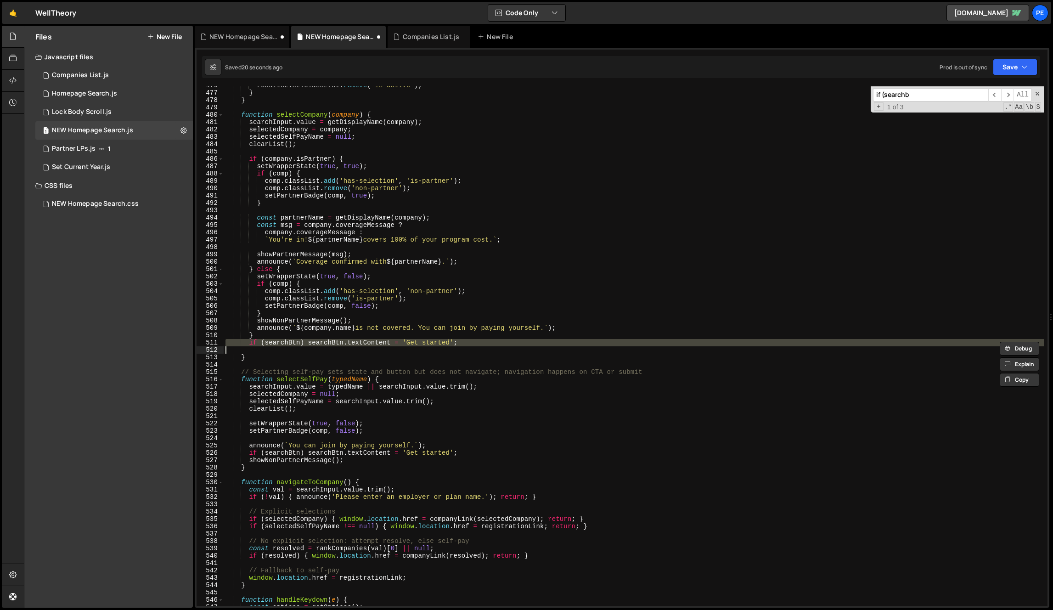
click at [355, 342] on div "resultsList . classList . remove ( 'is-active' ) ; } } function selectCompany (…" at bounding box center [634, 349] width 820 height 534
type textarea "if (searchBtn) searchBtn.textContent = 'Get started';"
paste textarea
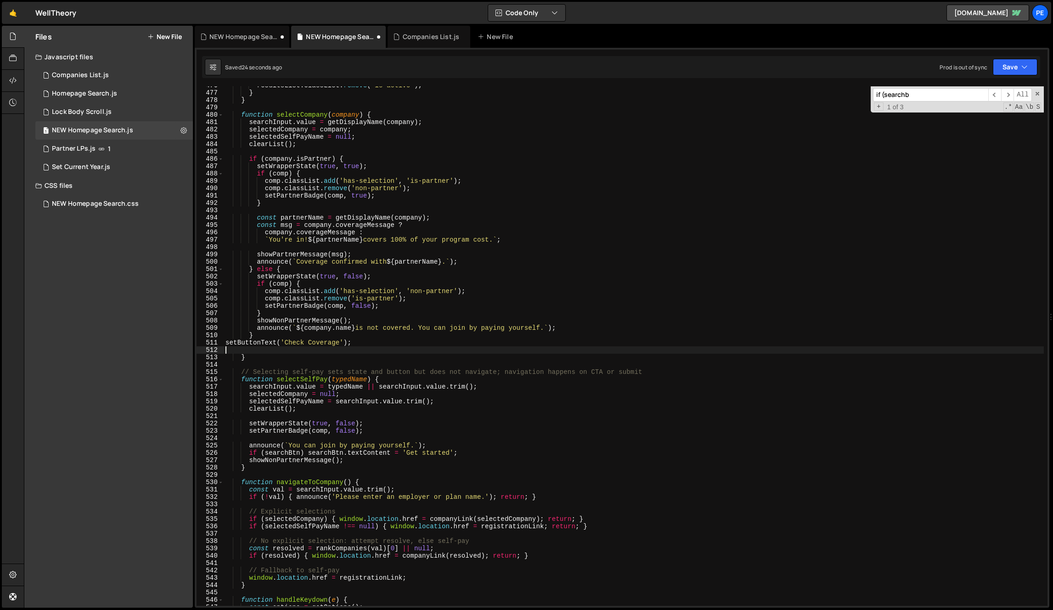
click at [335, 344] on div "resultsList . classList . remove ( 'is-active' ) ; } } function selectCompany (…" at bounding box center [634, 349] width 820 height 534
type textarea "setButtonText('Get Started');"
paste input "setButtonText('Check Coverage');"
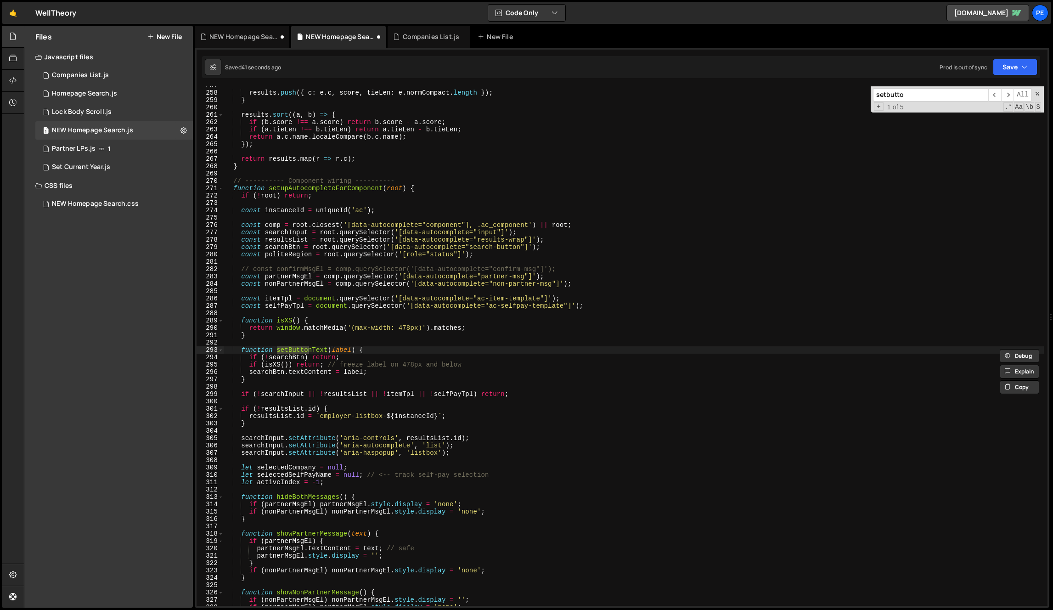
click at [960, 101] on input "setbutto" at bounding box center [930, 94] width 115 height 13
paste input "archBtn"
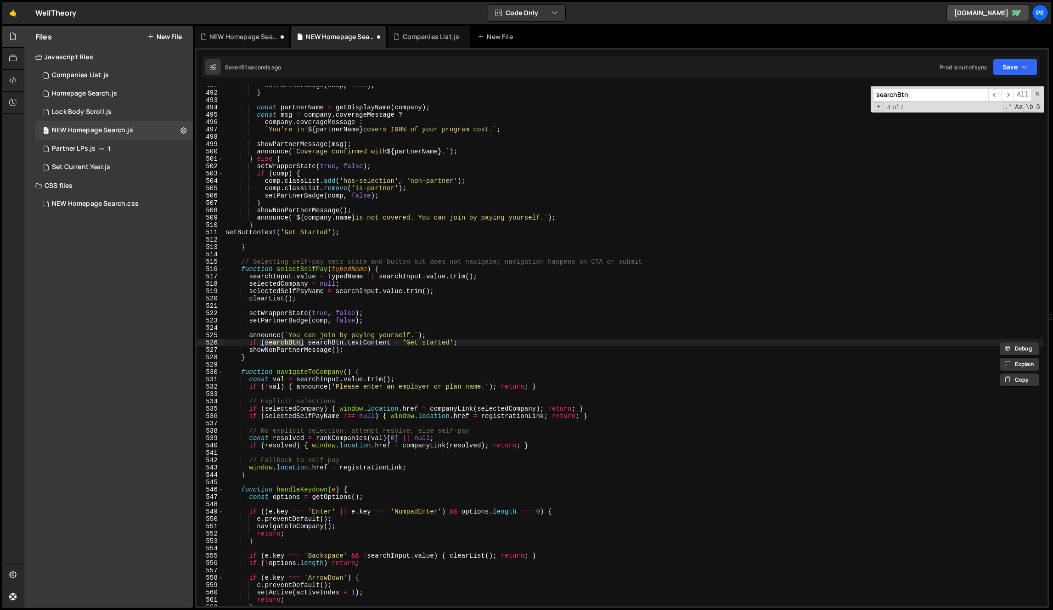
paste input ".textContent"
type input "searchBtn.textContent"
click at [426, 337] on div "setPartnerBadge ( comp , true ) ; } const partnerName = getDisplayName ( compan…" at bounding box center [634, 349] width 820 height 534
click at [429, 347] on div "setPartnerBadge ( comp , true ) ; } const partnerName = getDisplayName ( compan…" at bounding box center [634, 349] width 820 height 534
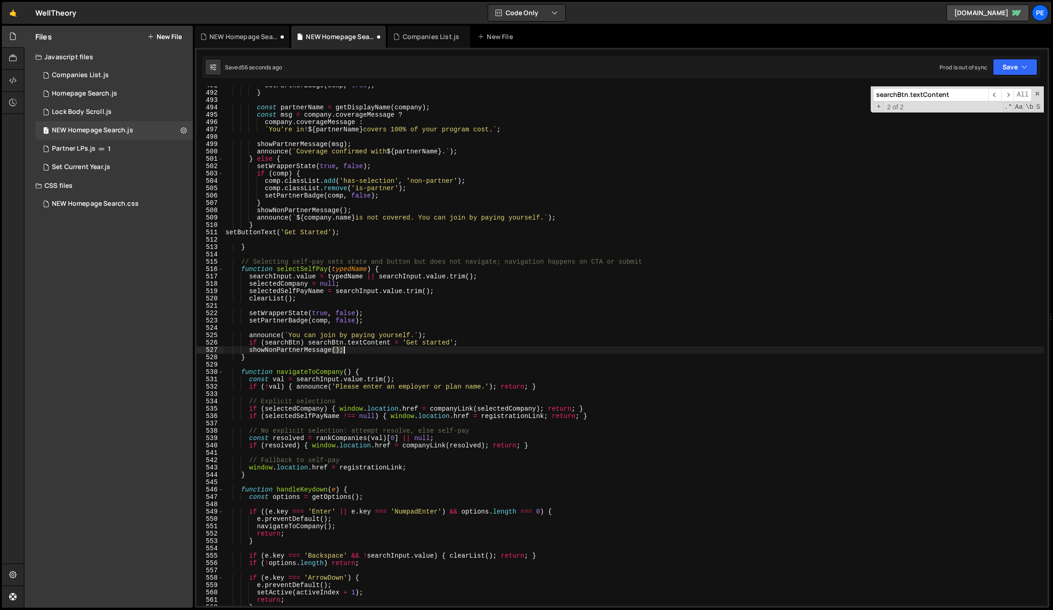
click at [429, 347] on div "setPartnerBadge ( comp , true ) ; } const partnerName = getDisplayName ( compan…" at bounding box center [634, 349] width 820 height 534
click at [431, 343] on div "setPartnerBadge ( comp , true ) ; } const partnerName = getDisplayName ( compan…" at bounding box center [634, 349] width 820 height 534
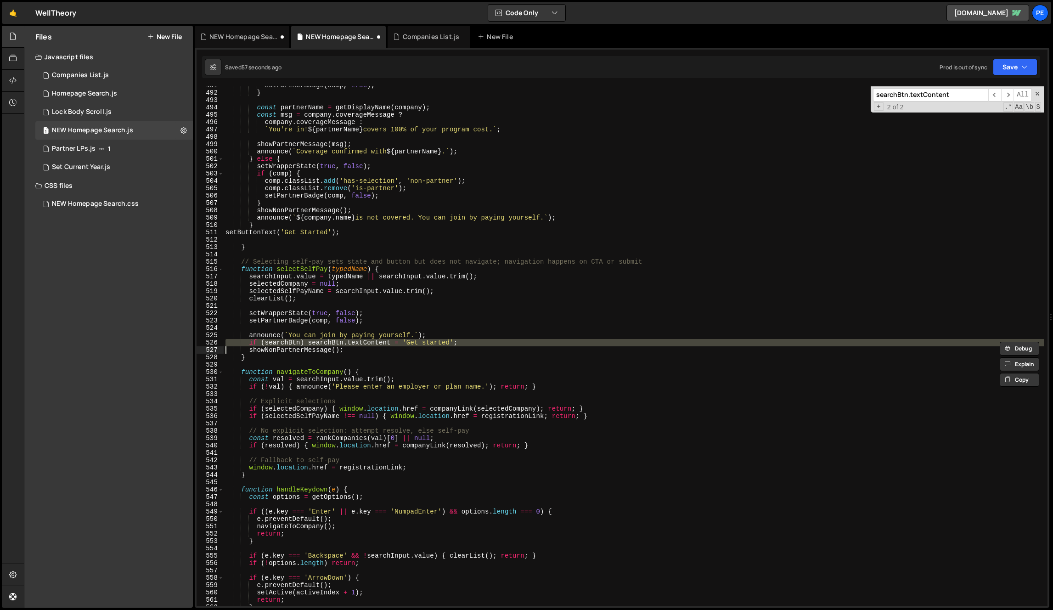
paste textarea
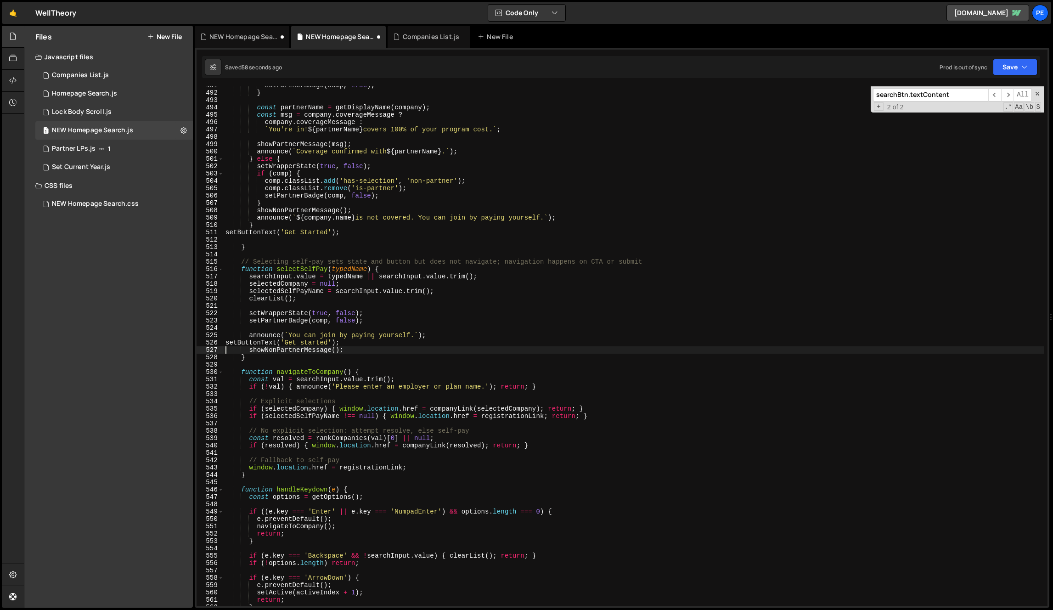
click at [306, 343] on div "setPartnerBadge ( comp , true ) ; } const partnerName = getDisplayName ( compan…" at bounding box center [634, 349] width 820 height 534
click at [983, 95] on input "searchBtn.textContent" at bounding box center [930, 94] width 115 height 13
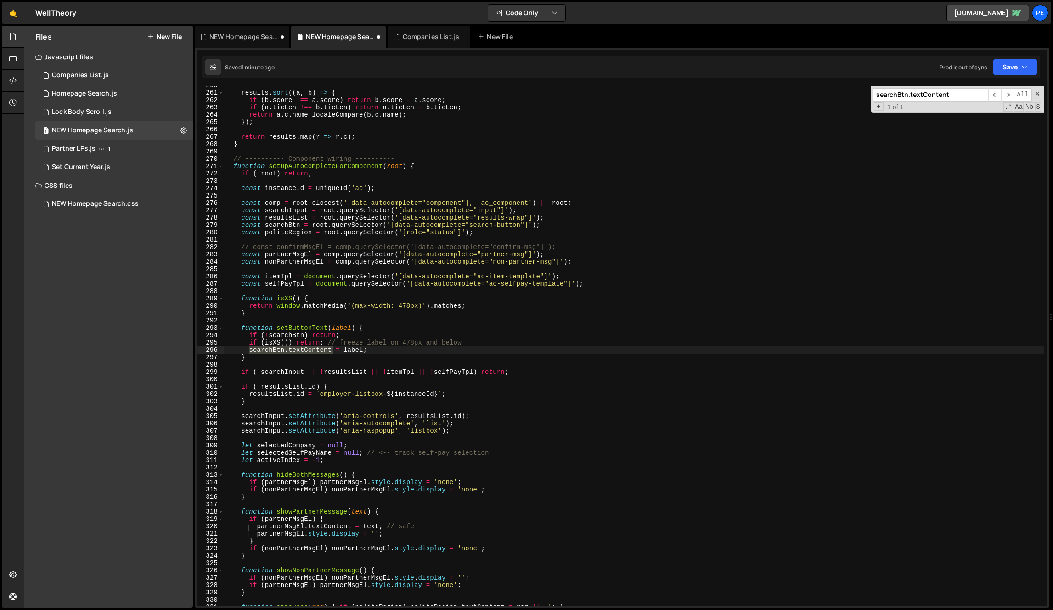
scroll to position [1908, 0]
click at [1032, 93] on div "searchBtn.textContent ​ ​ All Replace All + 1 of 1 .* Aa \b S" at bounding box center [957, 99] width 173 height 26
click at [1034, 93] on span at bounding box center [1037, 93] width 6 height 6
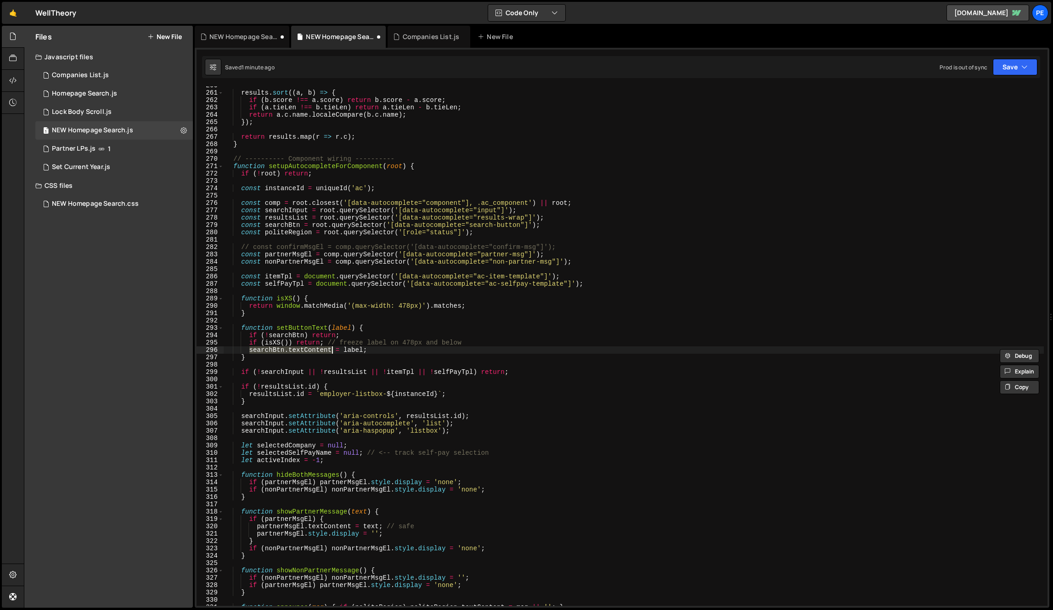
click at [699, 219] on div "results . sort (( a , b ) => { if ( b . score !== a . score ) return b . score …" at bounding box center [634, 349] width 820 height 534
type textarea "const resultsList = root.querySelector('[data-autocomplete="results-wrap"]');"
click at [592, 320] on div "results . sort (( a , b ) => { if ( b . score !== a . score ) return b . score …" at bounding box center [634, 349] width 820 height 534
click at [566, 241] on div "results . sort (( a , b ) => { if ( b . score !== a . score ) return b . score …" at bounding box center [634, 349] width 820 height 534
